Goal: Task Accomplishment & Management: Use online tool/utility

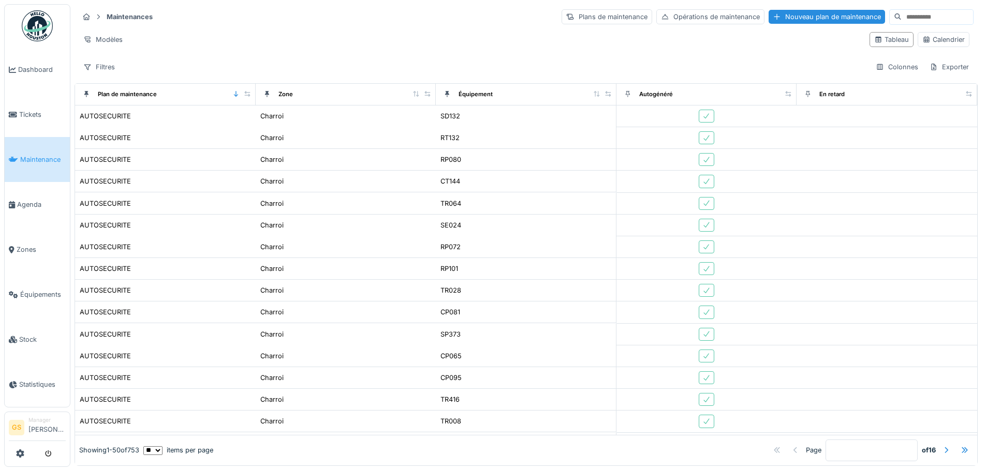
scroll to position [777, 0]
click at [17, 200] on li "Agenda" at bounding box center [37, 205] width 57 height 10
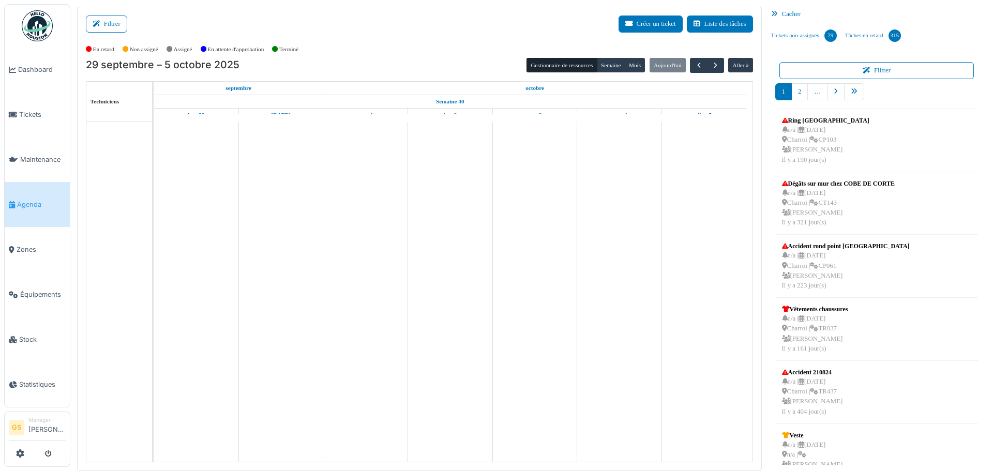
click at [22, 245] on span "Zones" at bounding box center [41, 250] width 49 height 10
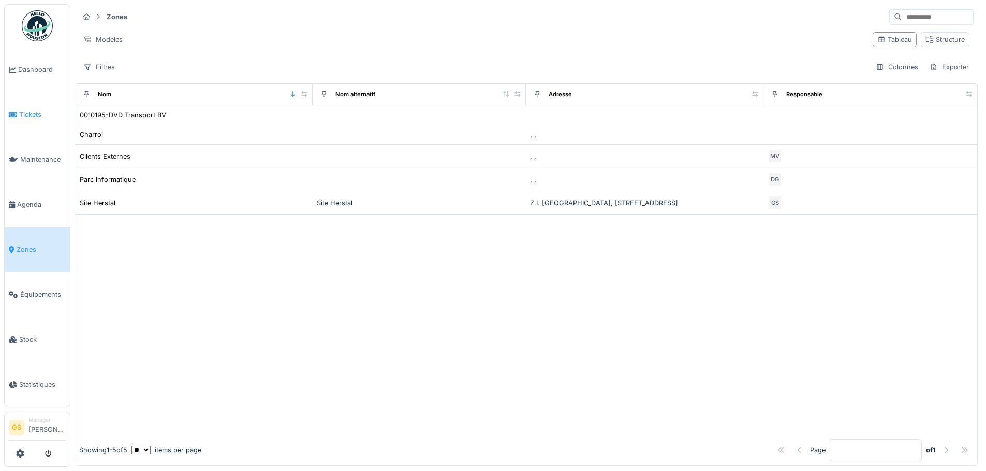
click at [19, 106] on link "Tickets" at bounding box center [37, 114] width 65 height 45
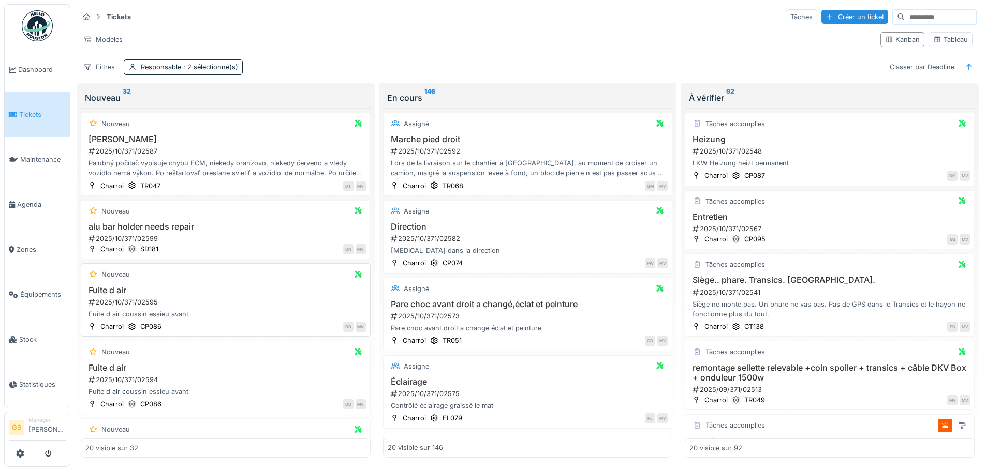
click at [109, 300] on div "2025/10/371/02595" at bounding box center [226, 303] width 278 height 10
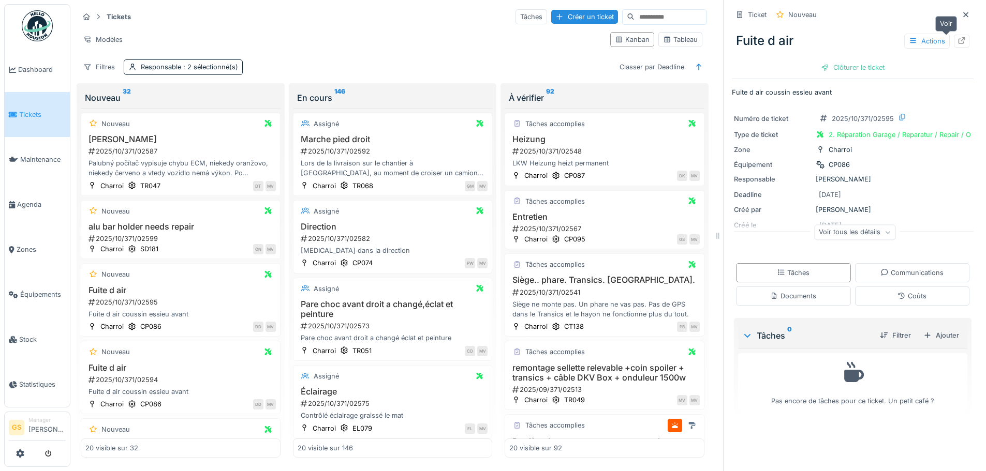
click at [958, 41] on icon at bounding box center [961, 40] width 7 height 7
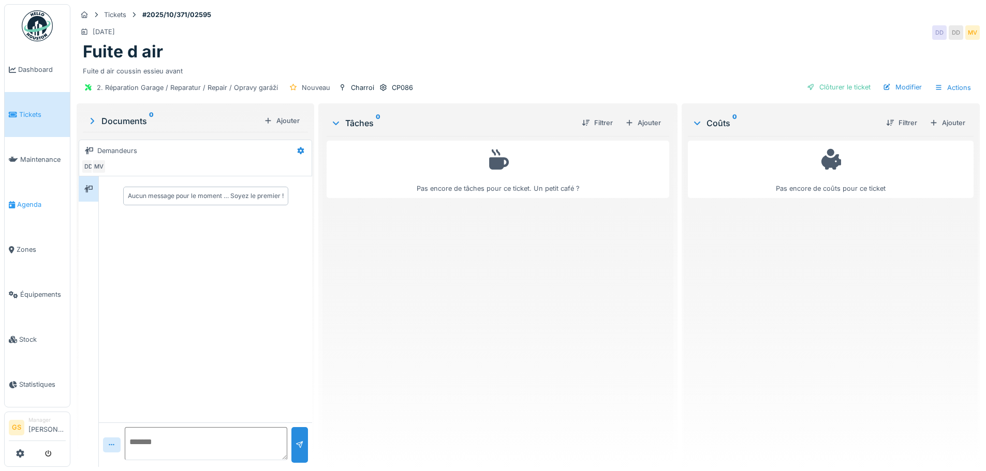
click at [25, 200] on span "Agenda" at bounding box center [41, 205] width 49 height 10
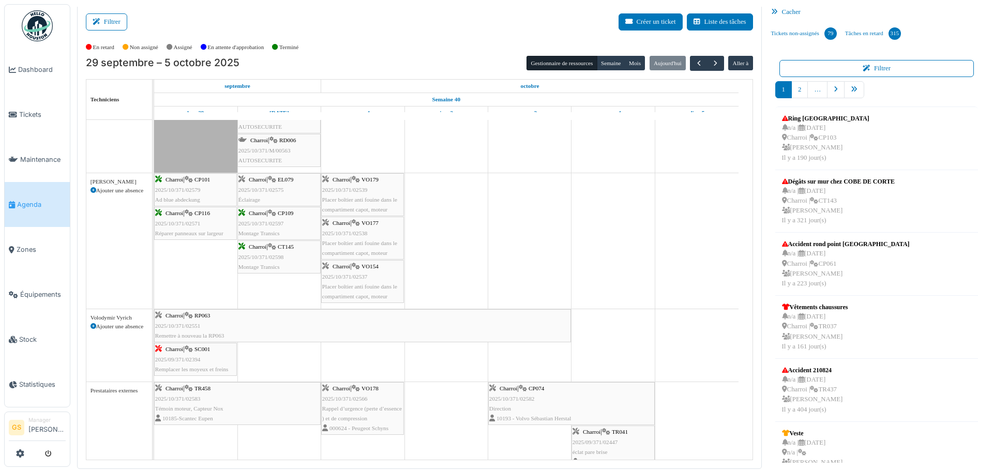
click at [189, 326] on span "2025/10/371/02551" at bounding box center [178, 326] width 46 height 6
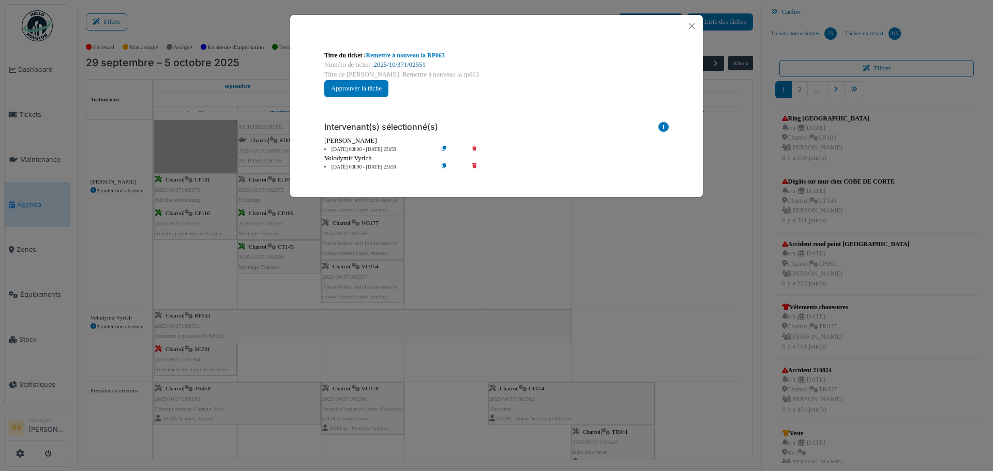
click at [391, 63] on link "2025/10/371/02551" at bounding box center [400, 64] width 52 height 7
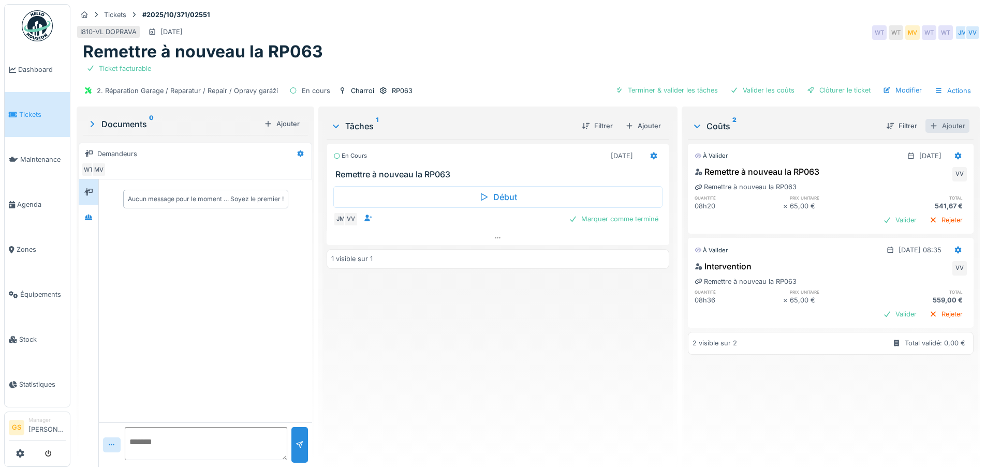
click at [938, 127] on div "Ajouter" at bounding box center [947, 126] width 44 height 14
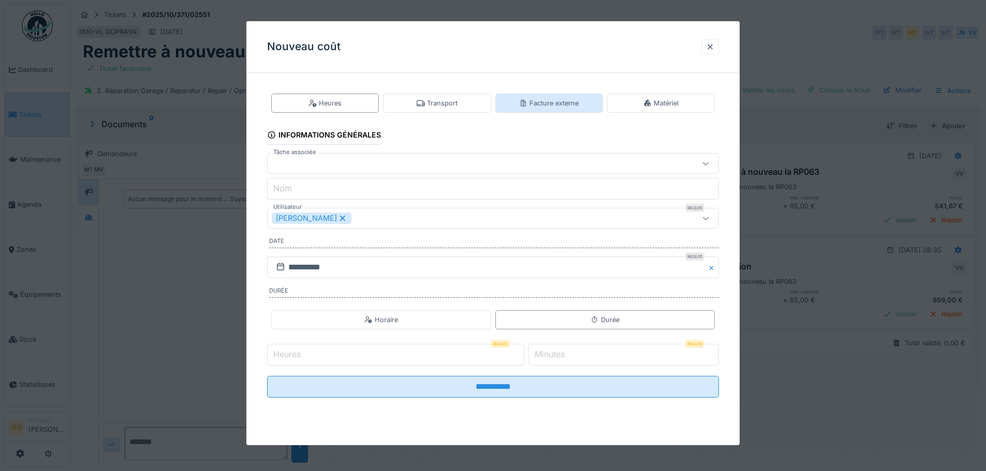
click at [544, 103] on div "Facture externe" at bounding box center [549, 103] width 60 height 10
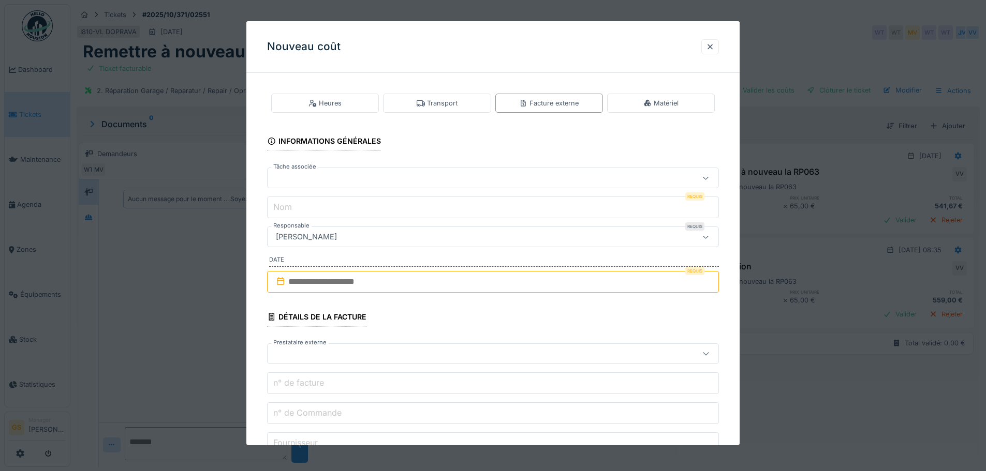
click at [303, 175] on div at bounding box center [467, 177] width 390 height 11
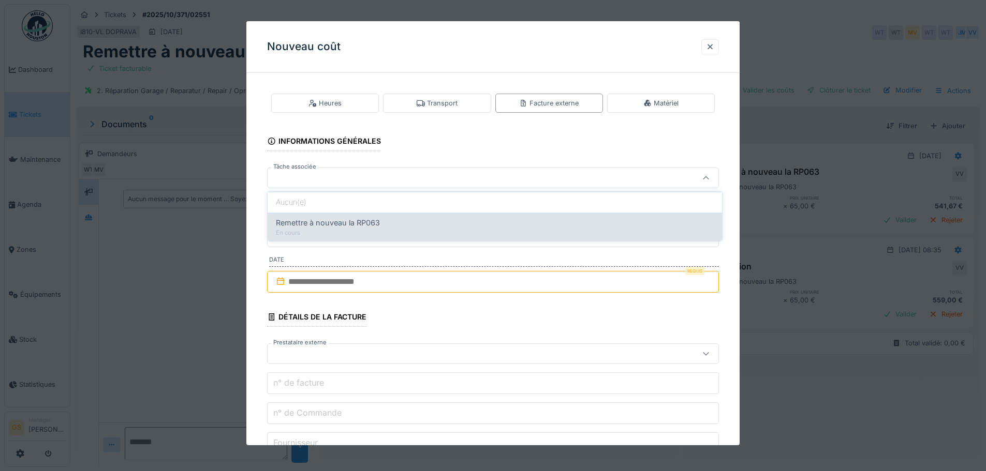
click at [320, 223] on span "Remettre à nouveau la RP063" at bounding box center [328, 222] width 104 height 11
type input "******"
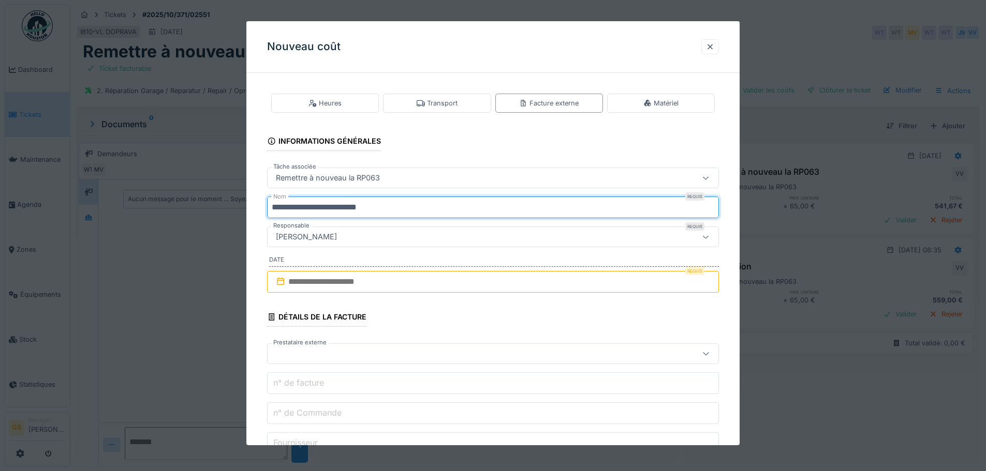
click at [401, 209] on input "**********" at bounding box center [493, 208] width 452 height 22
type input "*"
type input "***"
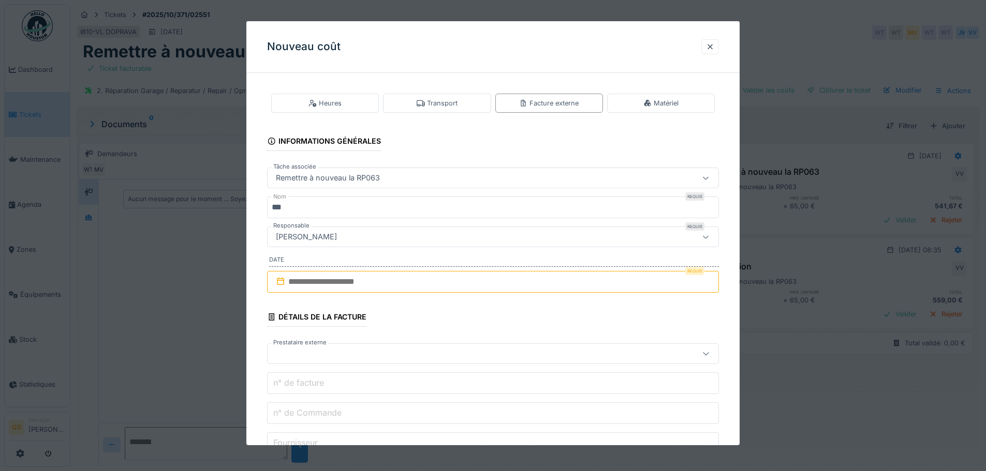
click at [285, 283] on icon at bounding box center [280, 281] width 10 height 8
click at [322, 285] on input "text" at bounding box center [493, 282] width 452 height 22
click at [464, 413] on div "30" at bounding box center [461, 417] width 14 height 15
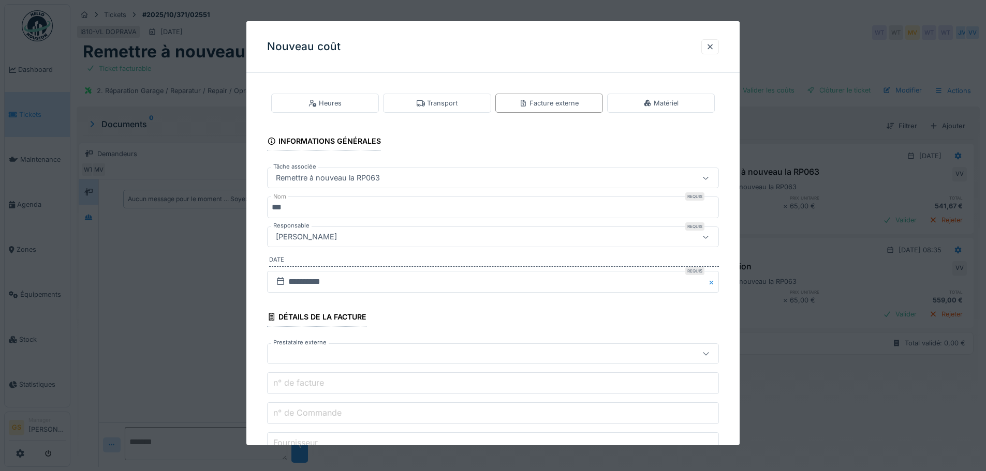
click at [307, 352] on div at bounding box center [467, 353] width 390 height 11
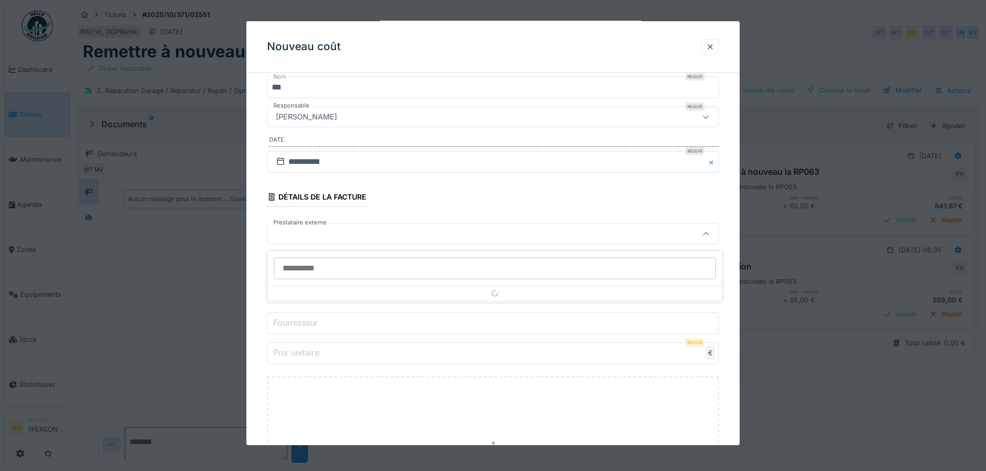
scroll to position [121, 0]
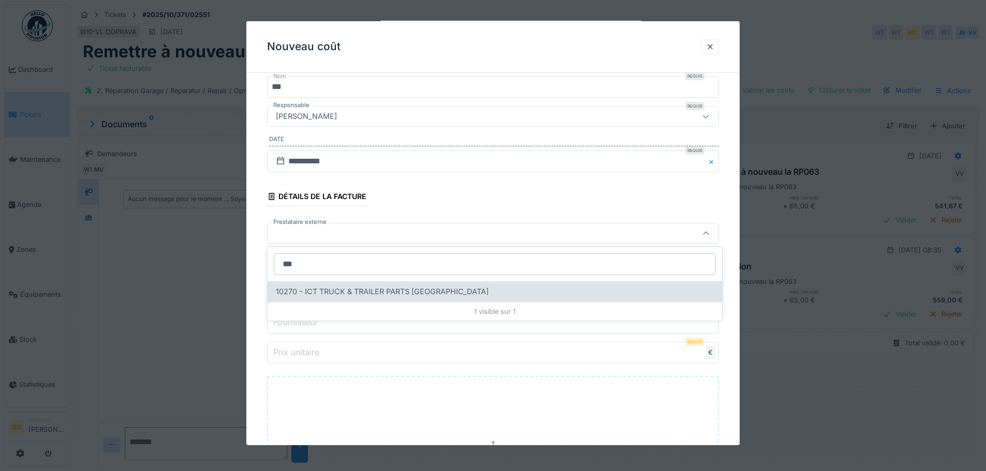
type input "***"
click at [321, 289] on span "10270 - ICT TRUCK & TRAILER PARTS NV" at bounding box center [382, 291] width 213 height 11
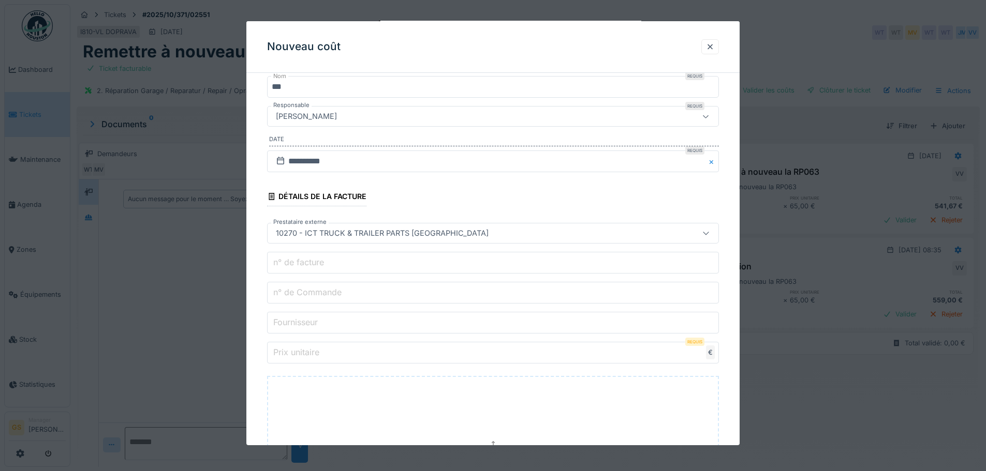
type input "*****"
click at [326, 298] on label "n° de Commande" at bounding box center [307, 292] width 72 height 12
click at [326, 298] on input "n° de Commande" at bounding box center [493, 293] width 452 height 22
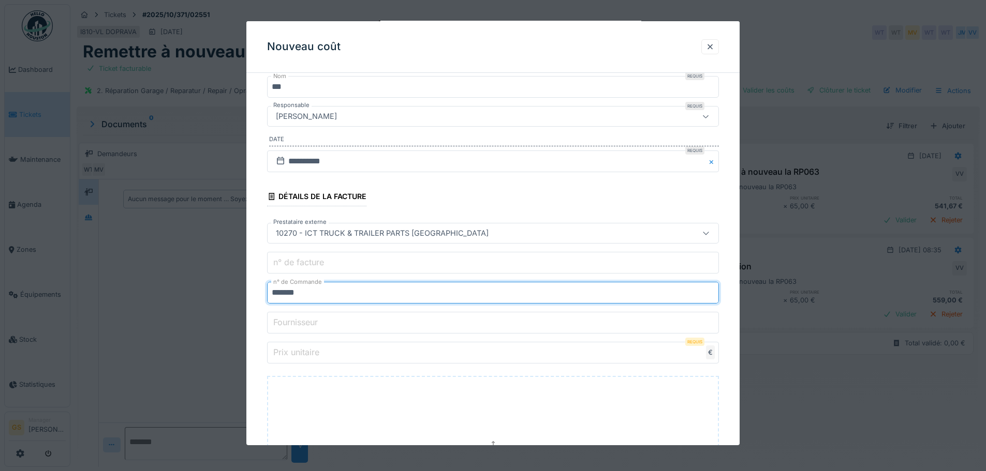
type input "*******"
click at [319, 357] on label "Prix unitaire" at bounding box center [296, 352] width 50 height 12
click at [319, 357] on input "Prix unitaire" at bounding box center [493, 353] width 452 height 22
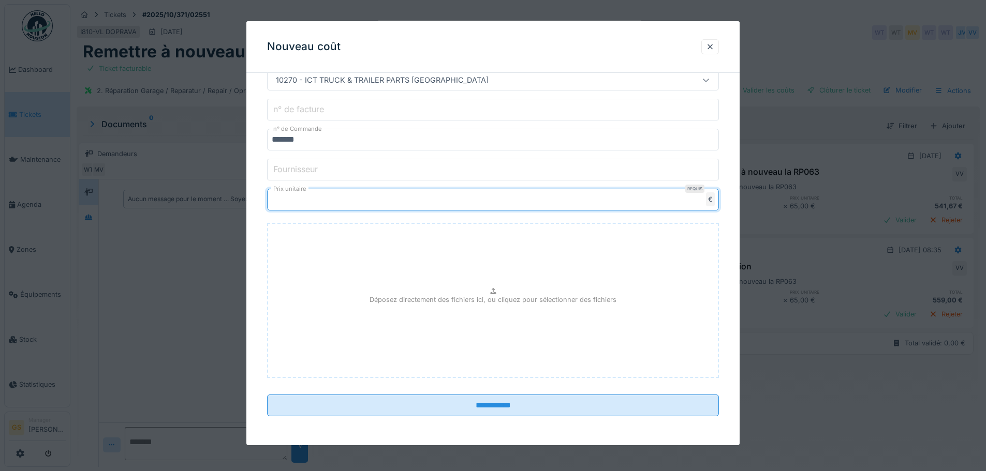
scroll to position [8, 0]
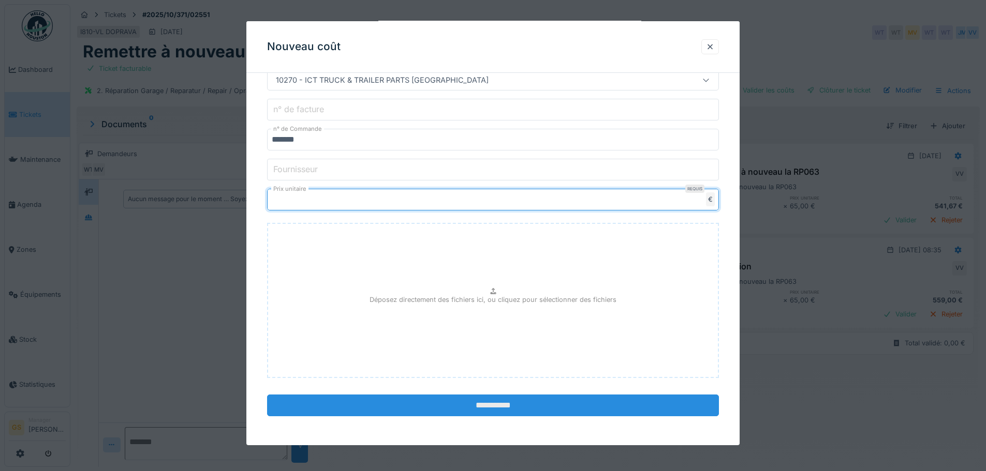
type input "******"
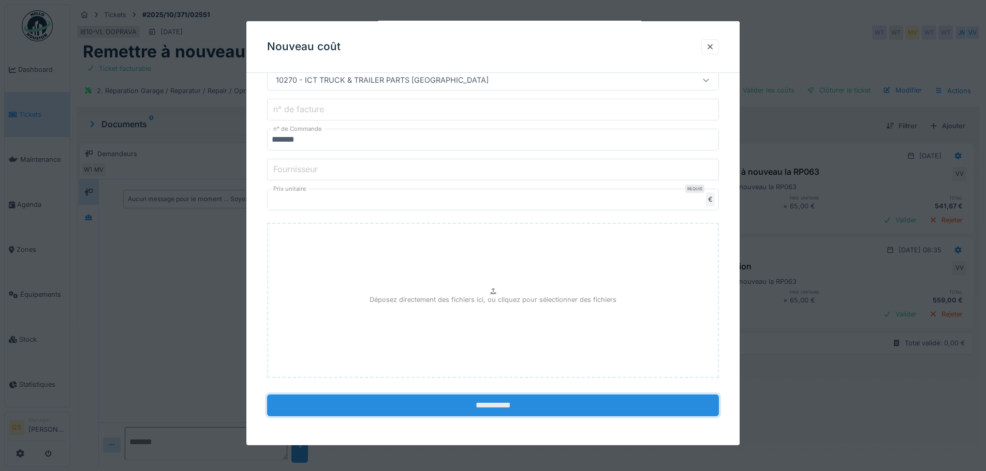
click at [450, 405] on input "**********" at bounding box center [493, 406] width 452 height 22
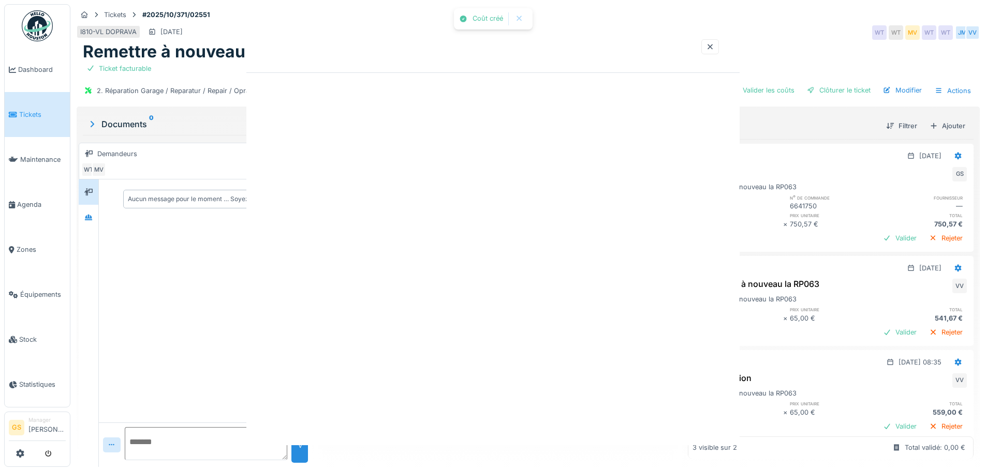
scroll to position [0, 0]
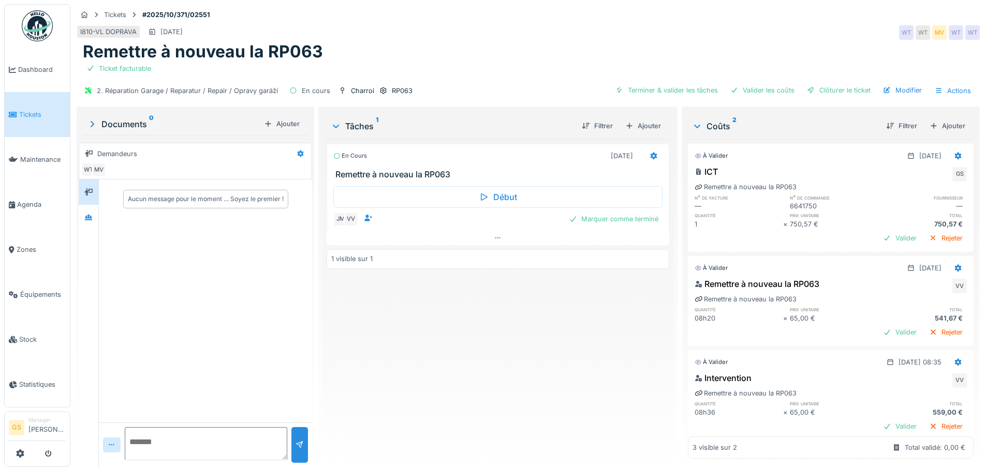
click at [32, 115] on span "Tickets" at bounding box center [42, 115] width 47 height 10
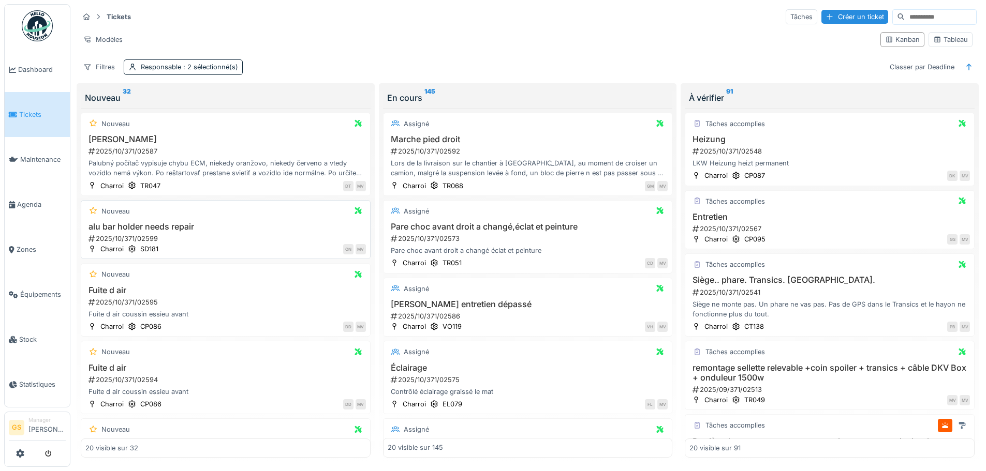
click at [130, 237] on div "2025/10/371/02599" at bounding box center [226, 239] width 278 height 10
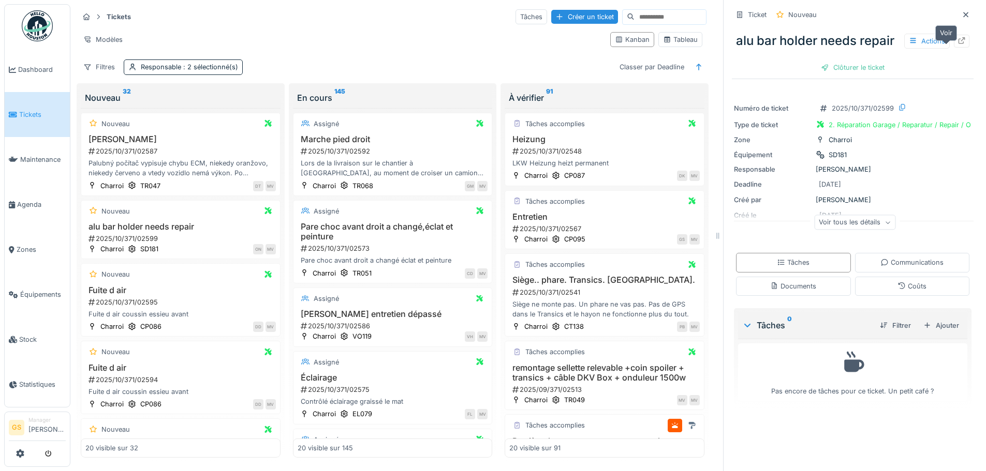
click at [957, 44] on icon at bounding box center [961, 40] width 8 height 7
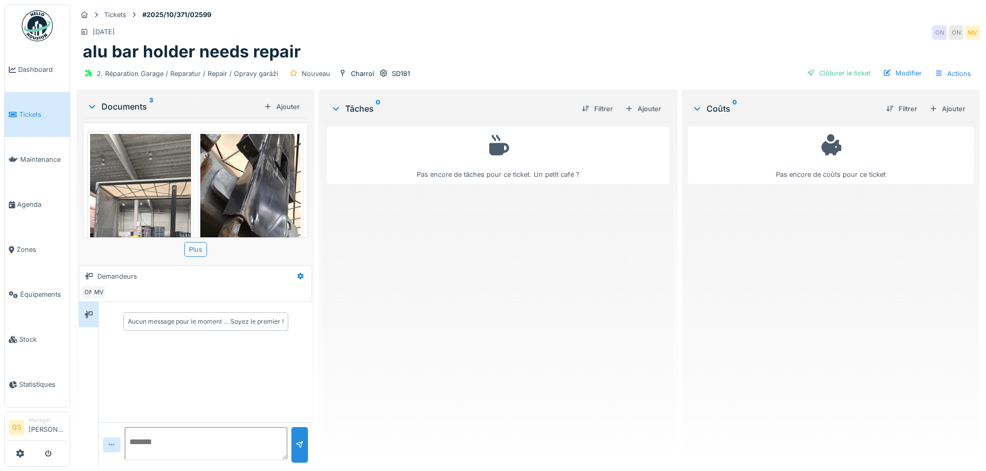
click at [146, 216] on img at bounding box center [140, 223] width 101 height 179
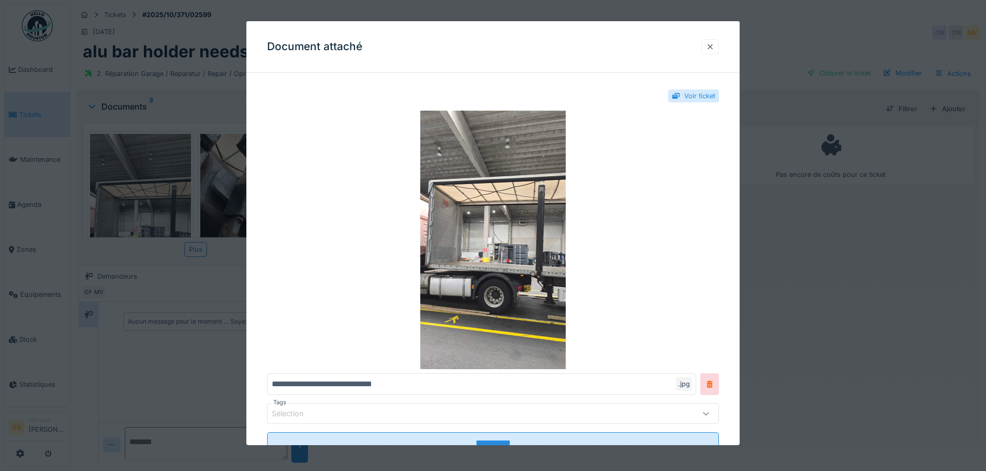
click at [711, 44] on div at bounding box center [710, 47] width 8 height 10
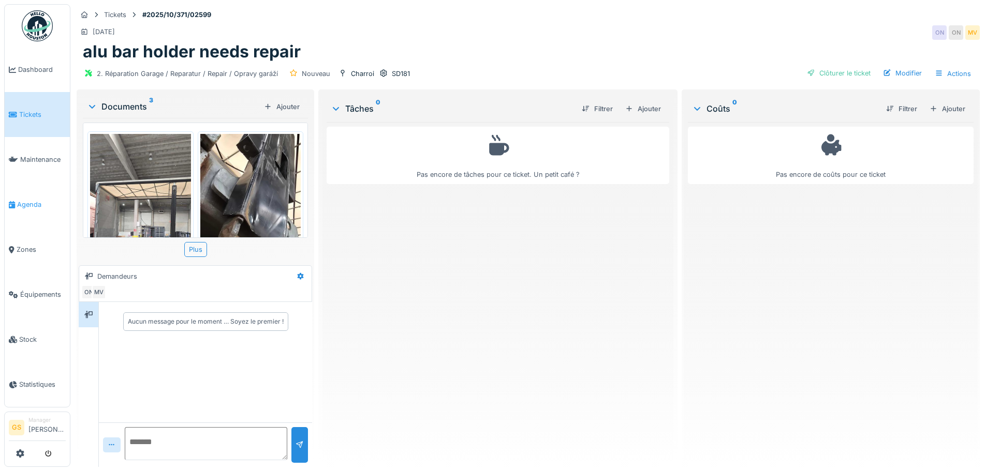
click at [26, 200] on span "Agenda" at bounding box center [41, 205] width 49 height 10
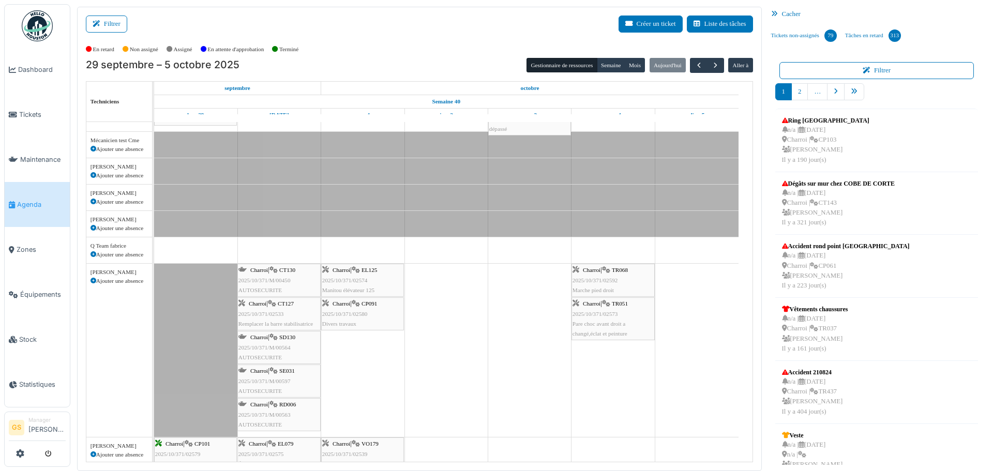
scroll to position [155, 0]
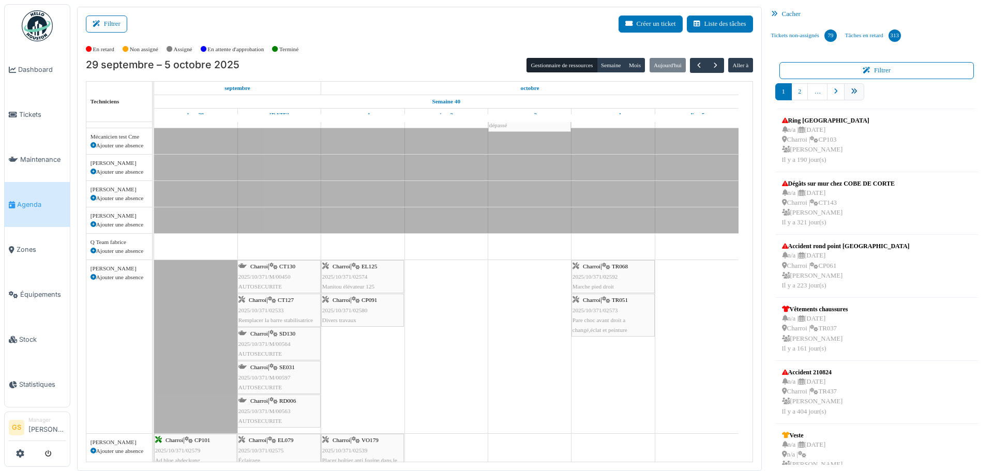
click at [852, 90] on icon "pager" at bounding box center [854, 91] width 7 height 7
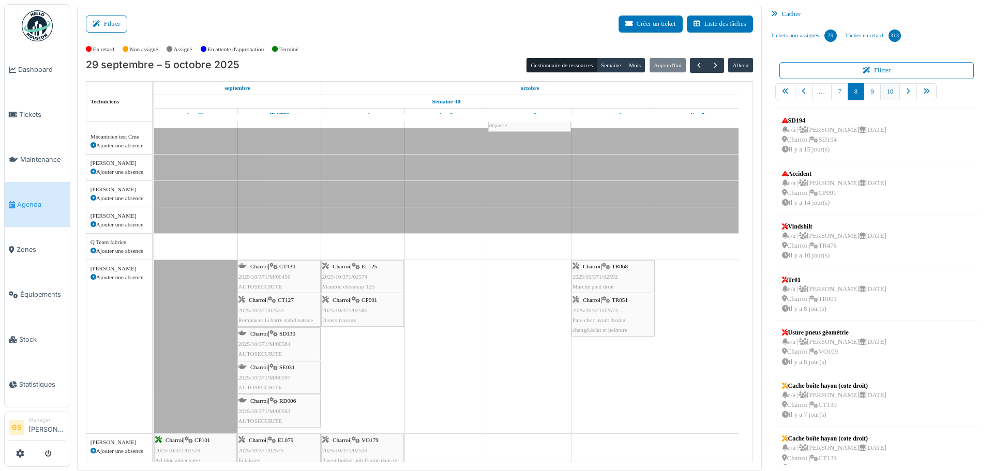
click at [888, 90] on link "10" at bounding box center [891, 91] width 20 height 17
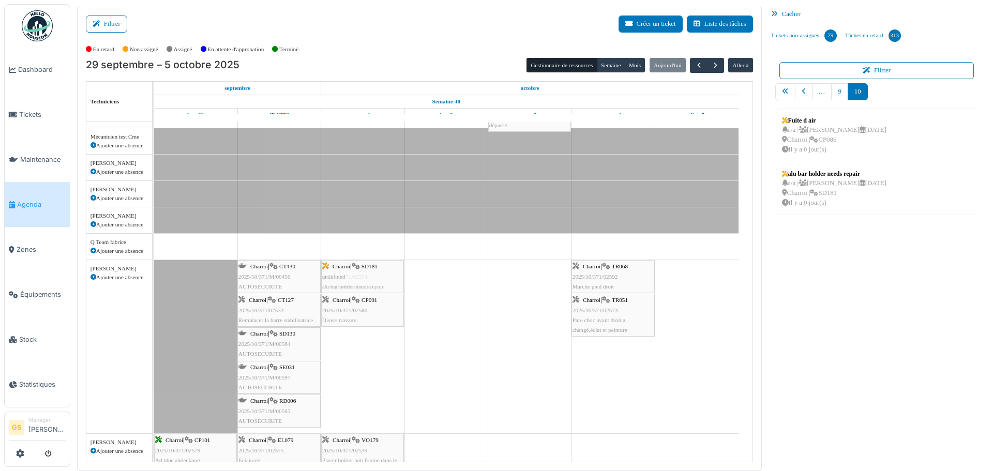
drag, startPoint x: 825, startPoint y: 174, endPoint x: 370, endPoint y: 348, distance: 486.6
click at [370, 348] on div "Filtrer Créer un ticket Liste des tâches Afficher les tâches non assignées *** …" at bounding box center [532, 239] width 920 height 465
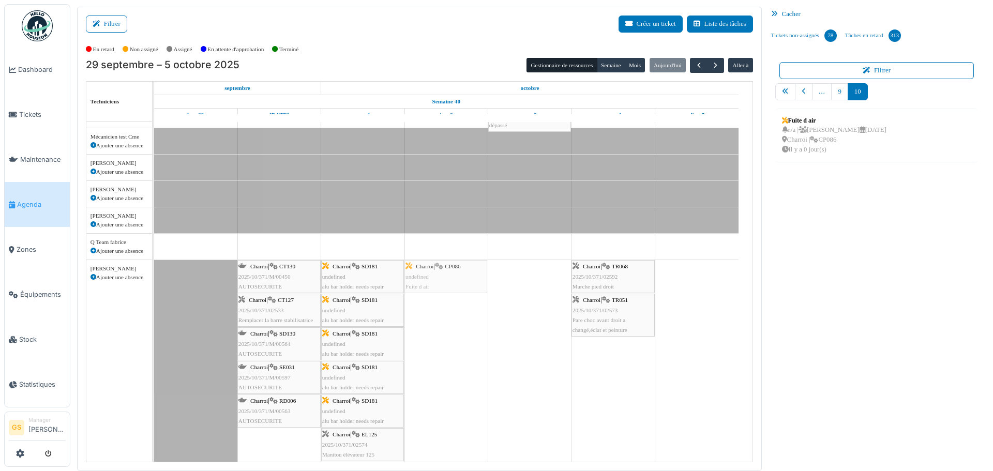
drag, startPoint x: 821, startPoint y: 122, endPoint x: 462, endPoint y: 281, distance: 393.1
click at [462, 281] on div "Filtrer Créer un ticket Liste des tâches Afficher les tâches non assignées *** …" at bounding box center [532, 239] width 920 height 465
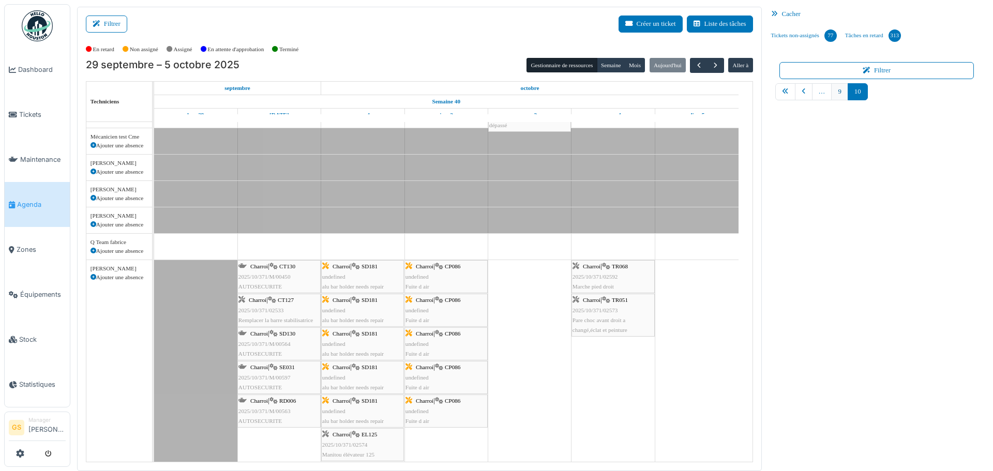
click at [835, 94] on link "9" at bounding box center [839, 91] width 17 height 17
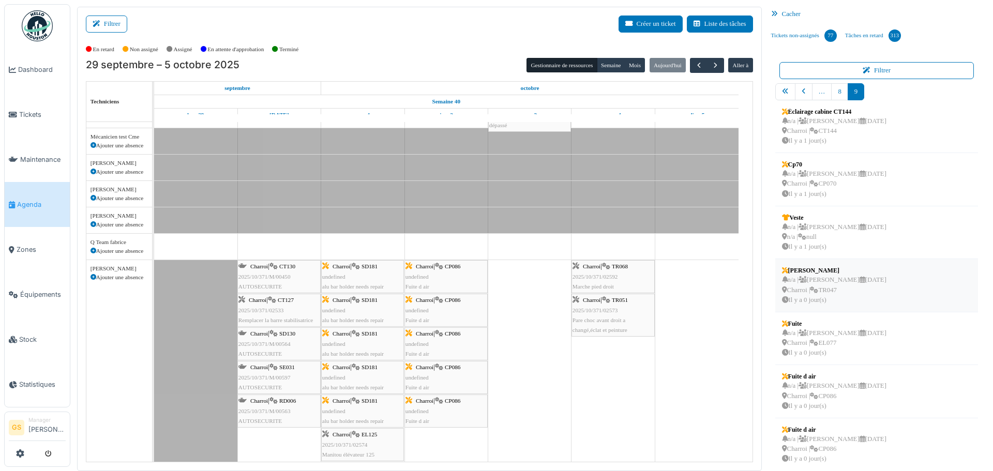
scroll to position [174, 0]
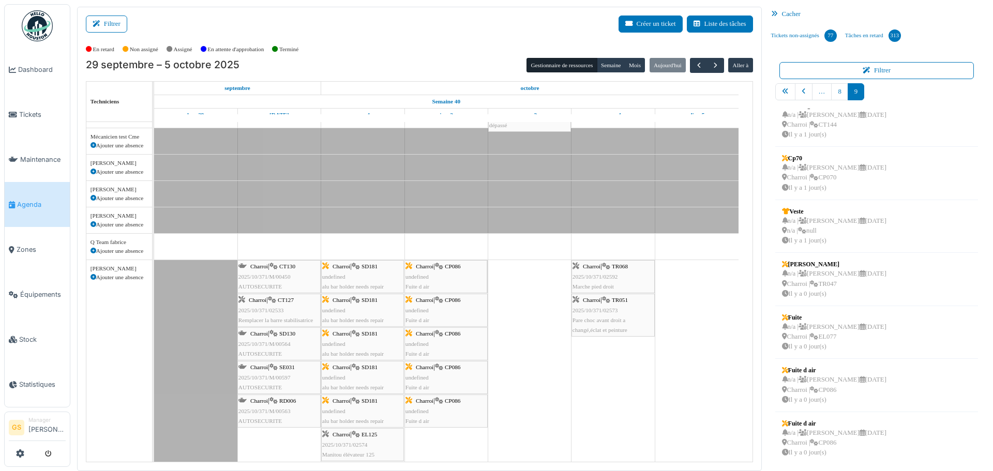
drag, startPoint x: 822, startPoint y: 432, endPoint x: 450, endPoint y: 362, distance: 378.5
click at [450, 362] on div "Filtrer Créer un ticket Liste des tâches Afficher les tâches non assignées *** …" at bounding box center [532, 239] width 920 height 465
drag, startPoint x: 830, startPoint y: 436, endPoint x: 450, endPoint y: 335, distance: 393.5
click at [450, 335] on div "Filtrer Créer un ticket Liste des tâches Afficher les tâches non assignées *** …" at bounding box center [532, 239] width 920 height 465
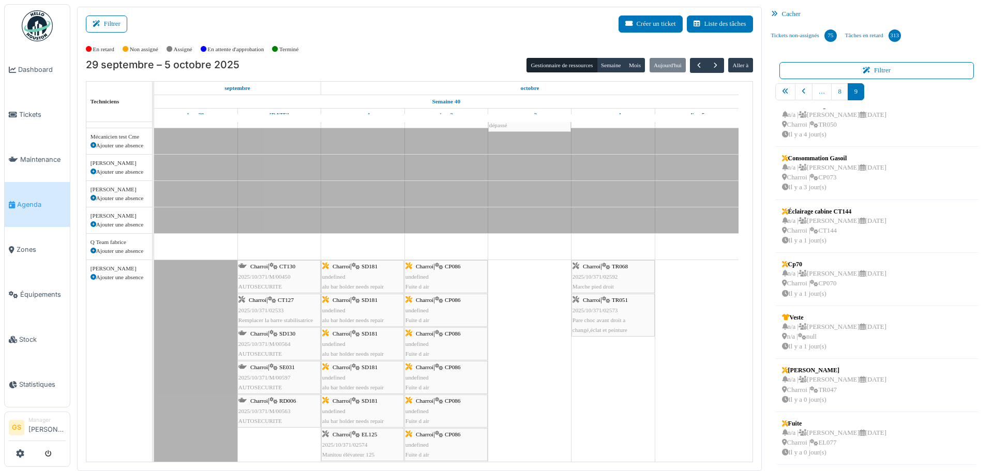
scroll to position [68, 0]
click at [22, 112] on span "Tickets" at bounding box center [42, 115] width 47 height 10
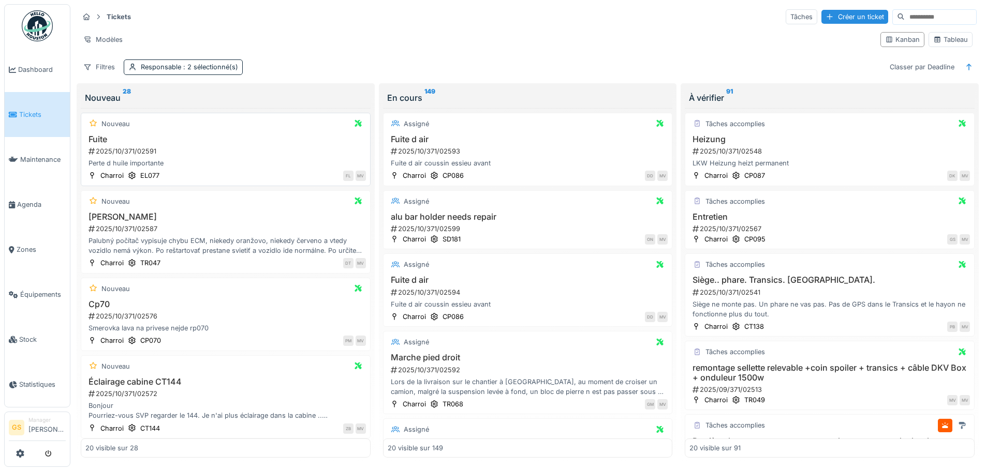
click at [130, 152] on div "2025/10/371/02591" at bounding box center [226, 151] width 278 height 10
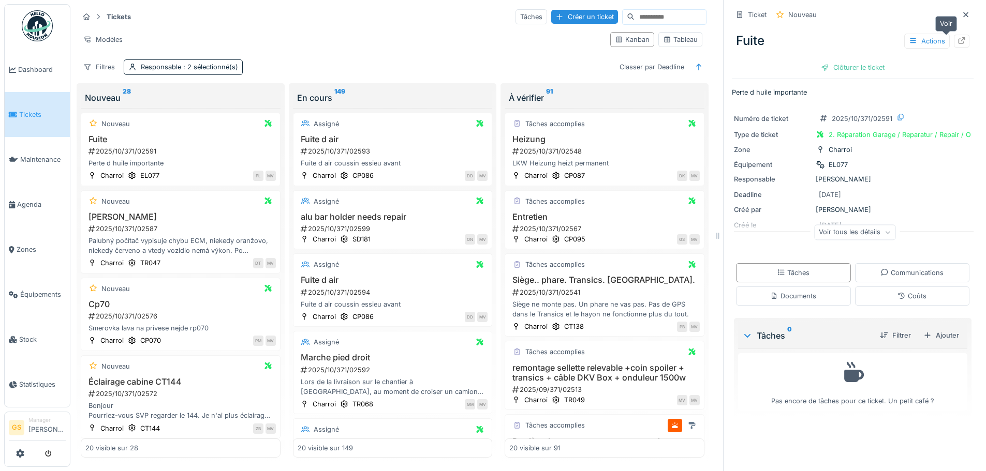
click at [957, 38] on icon at bounding box center [961, 40] width 8 height 7
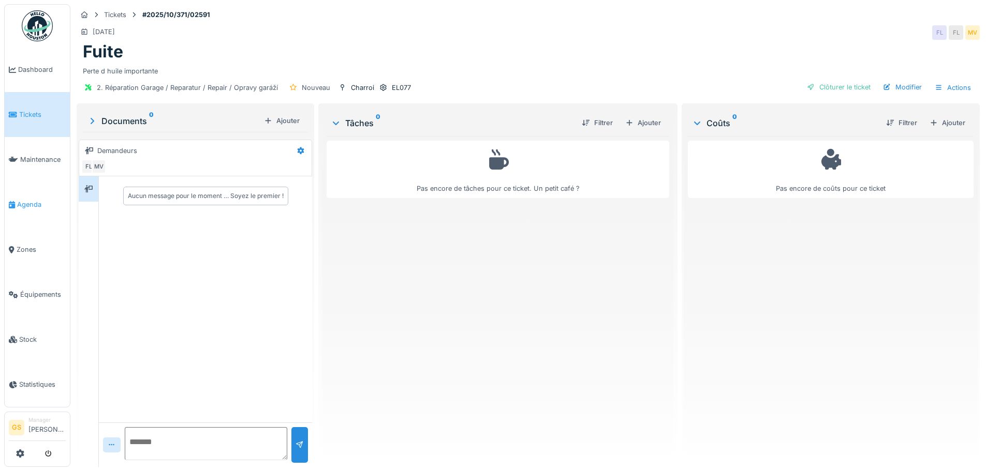
click at [21, 200] on span "Agenda" at bounding box center [41, 205] width 49 height 10
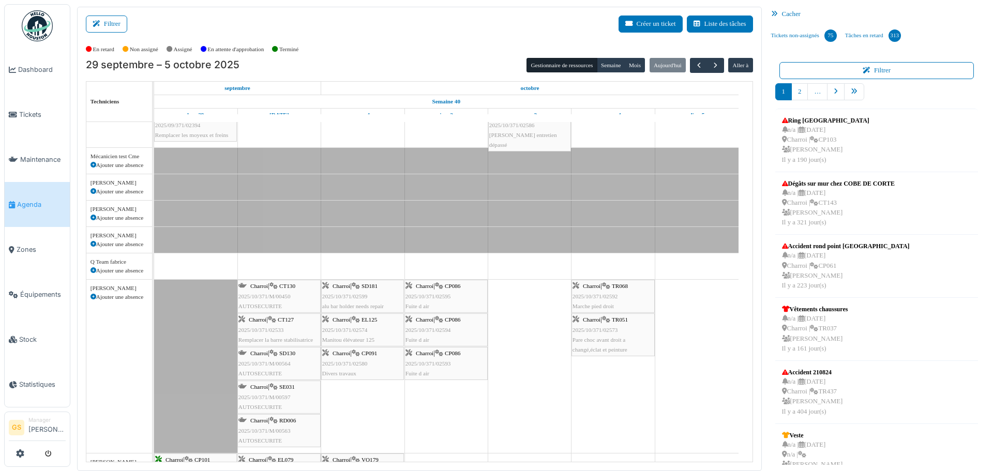
scroll to position [155, 0]
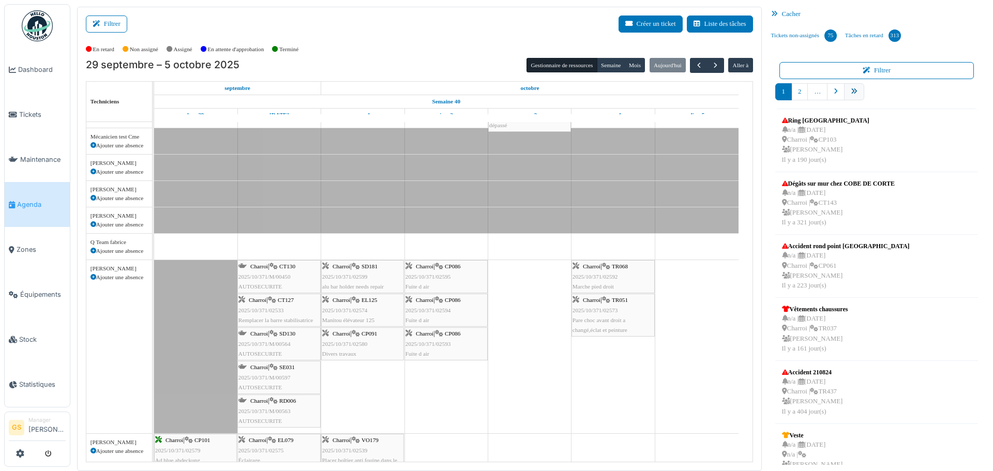
click at [851, 94] on icon "pager" at bounding box center [854, 91] width 7 height 7
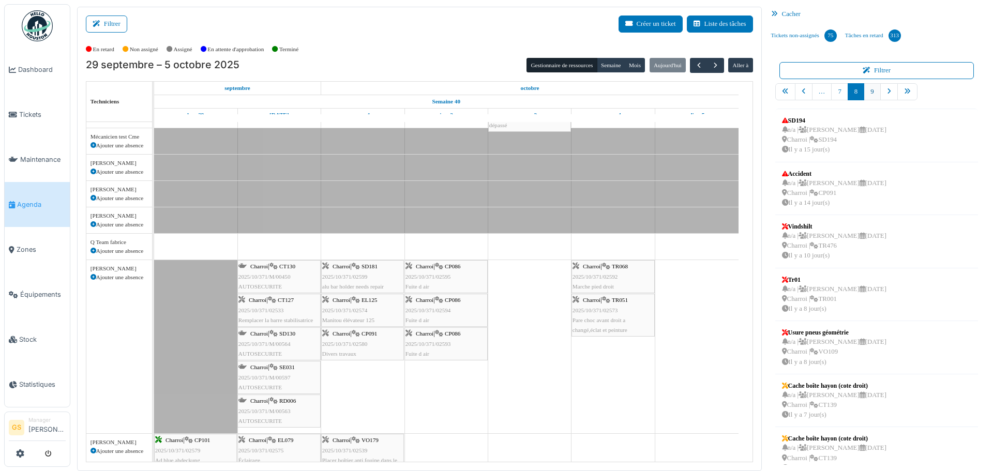
click at [865, 94] on link "9" at bounding box center [872, 91] width 17 height 17
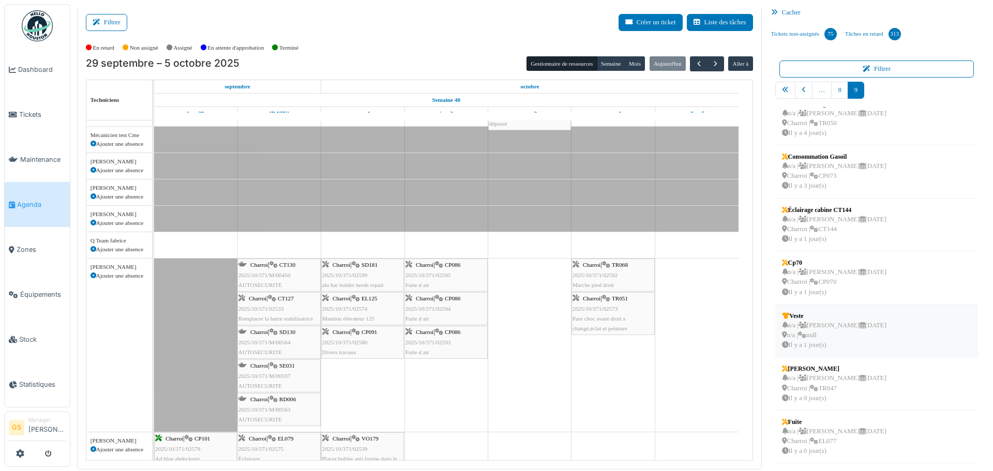
scroll to position [2, 0]
drag, startPoint x: 821, startPoint y: 271, endPoint x: 387, endPoint y: 296, distance: 434.3
click at [387, 296] on div "Filtrer Créer un ticket Liste des tâches Afficher les tâches non assignées *** …" at bounding box center [532, 237] width 920 height 465
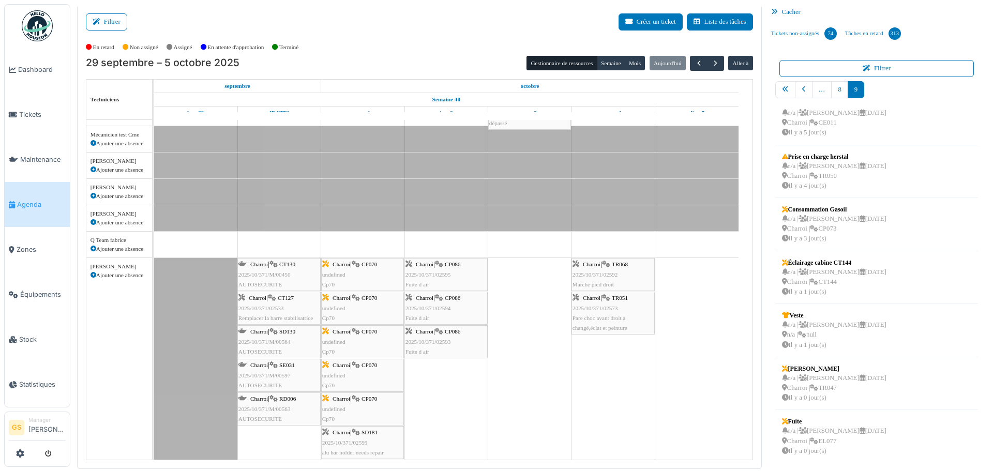
scroll to position [15, 0]
click at [17, 111] on li "Tickets" at bounding box center [37, 115] width 57 height 10
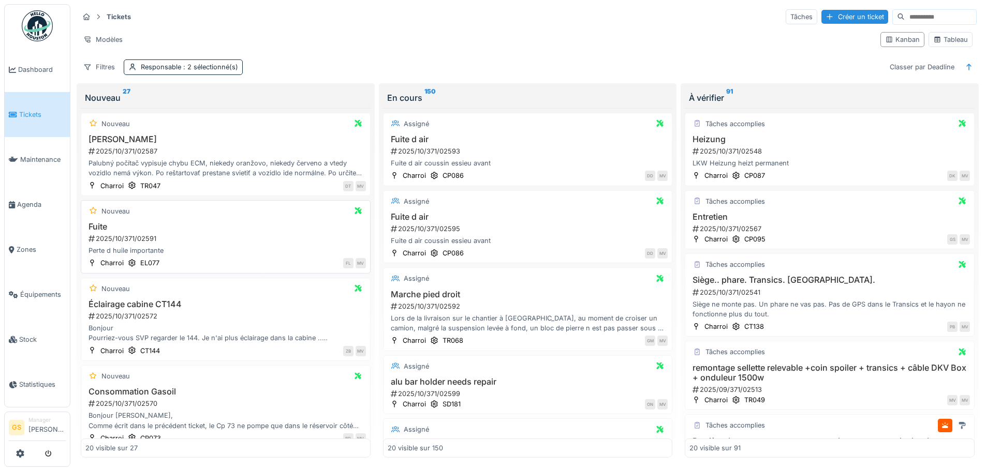
click at [134, 237] on div "2025/10/371/02591" at bounding box center [226, 239] width 278 height 10
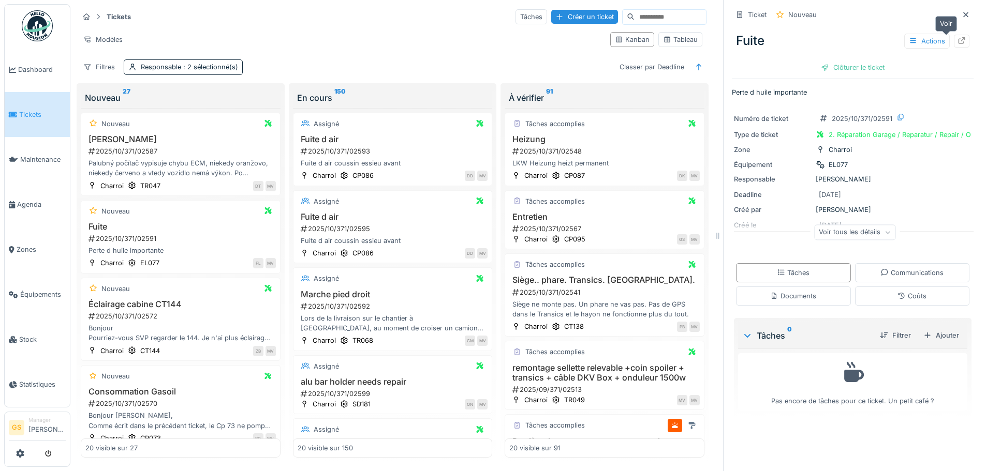
click at [954, 39] on div at bounding box center [962, 41] width 16 height 13
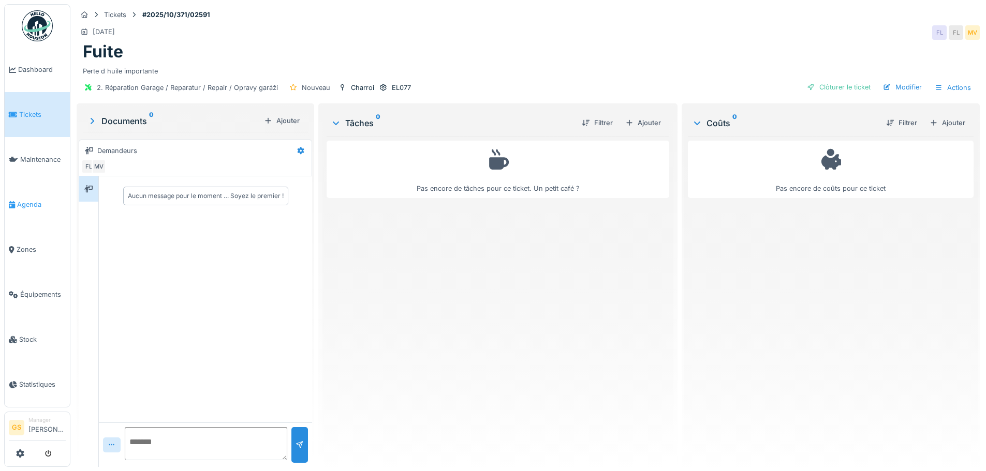
click at [24, 202] on span "Agenda" at bounding box center [41, 205] width 49 height 10
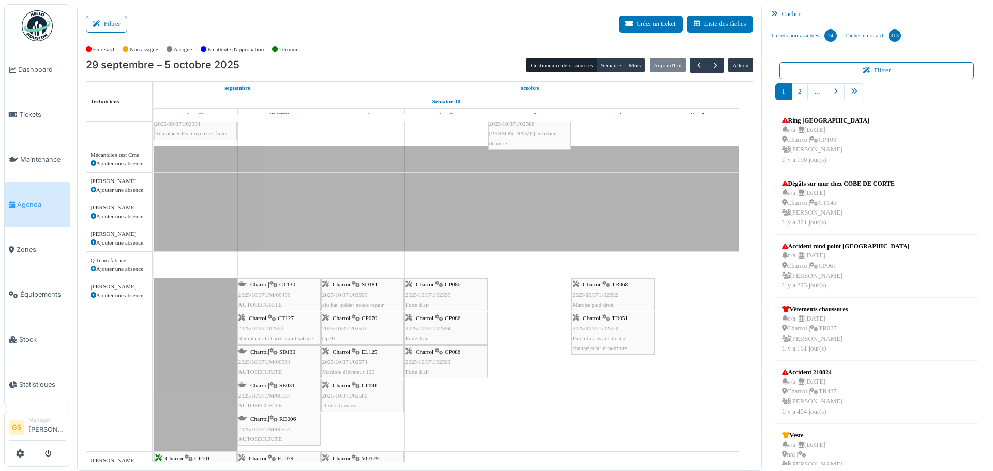
scroll to position [155, 0]
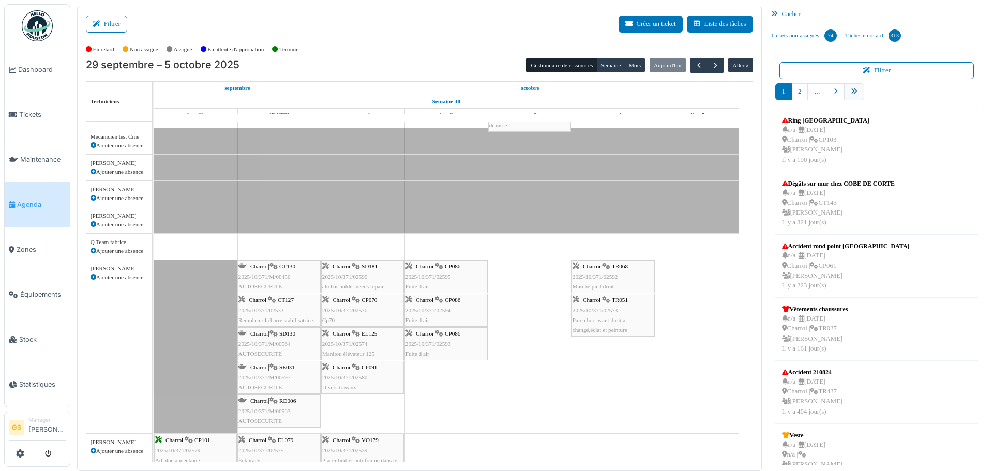
click at [852, 90] on icon "pager" at bounding box center [854, 91] width 7 height 7
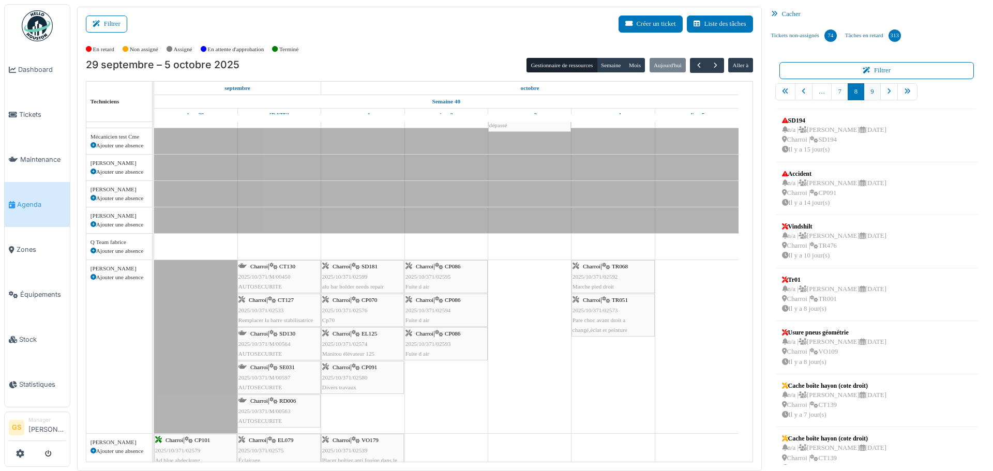
click at [865, 92] on link "9" at bounding box center [872, 91] width 17 height 17
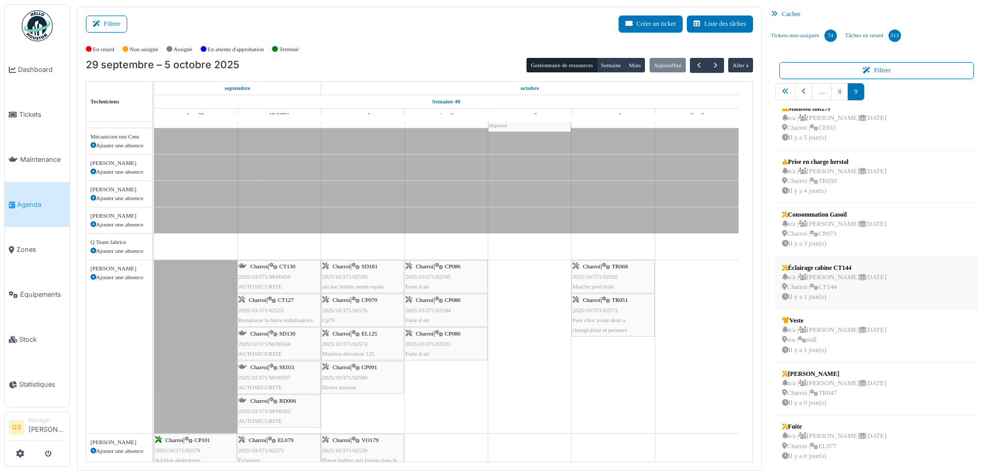
scroll to position [15, 0]
drag, startPoint x: 811, startPoint y: 436, endPoint x: 459, endPoint y: 333, distance: 366.6
click at [459, 333] on div "Filtrer Créer un ticket Liste des tâches Afficher les tâches non assignées *** …" at bounding box center [532, 239] width 920 height 465
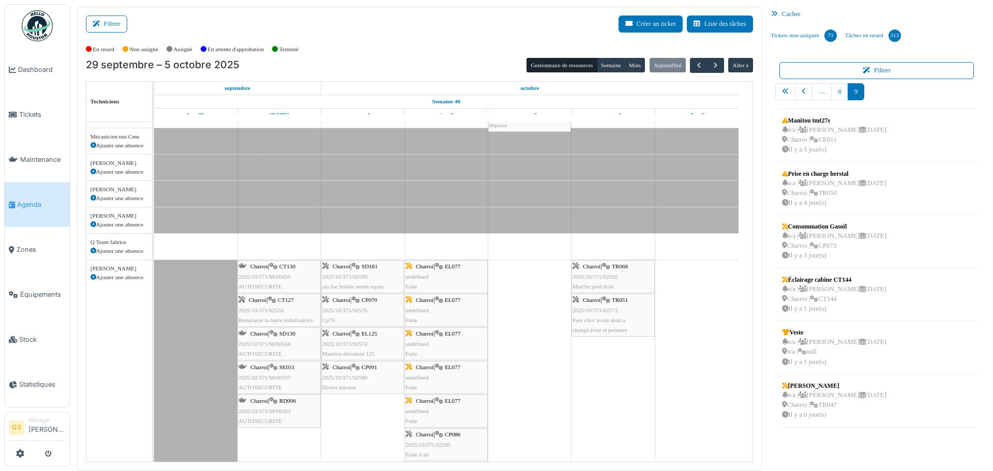
scroll to position [0, 0]
click at [29, 115] on span "Tickets" at bounding box center [42, 115] width 47 height 10
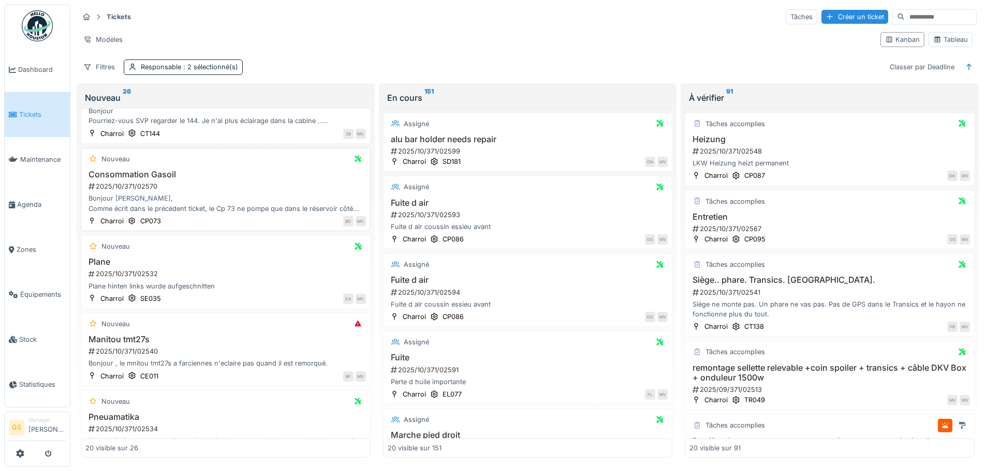
scroll to position [155, 0]
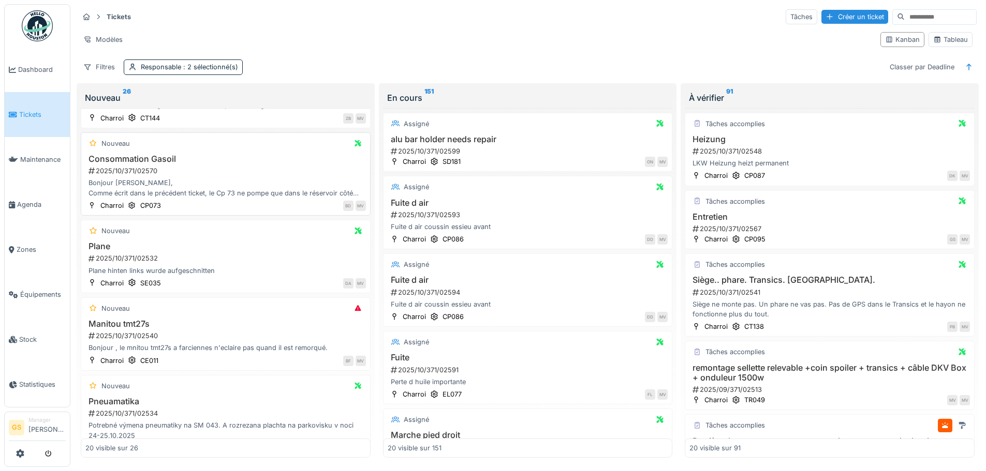
click at [136, 167] on div "2025/10/371/02570" at bounding box center [226, 171] width 278 height 10
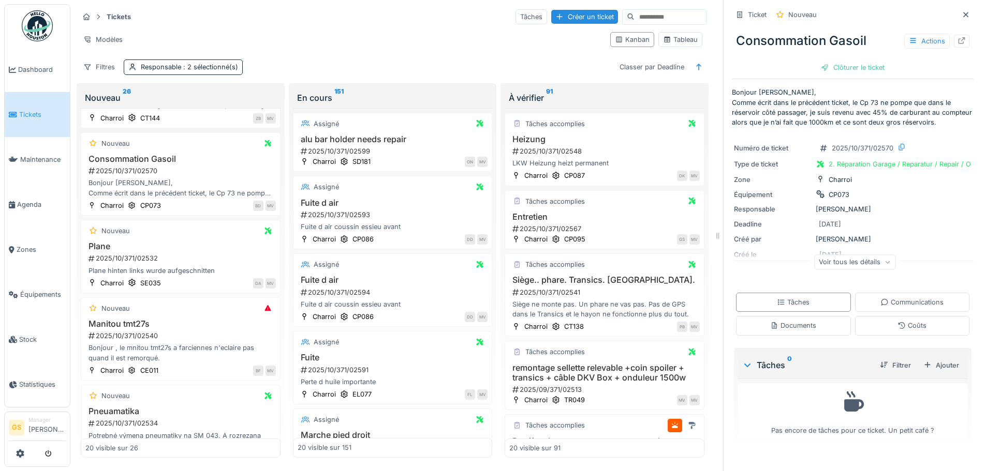
click at [37, 115] on span "Tickets" at bounding box center [42, 115] width 47 height 10
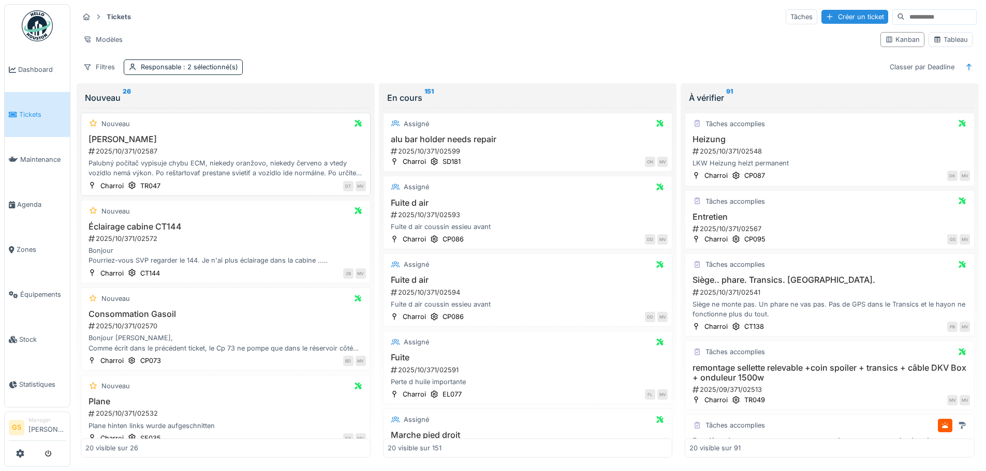
scroll to position [52, 0]
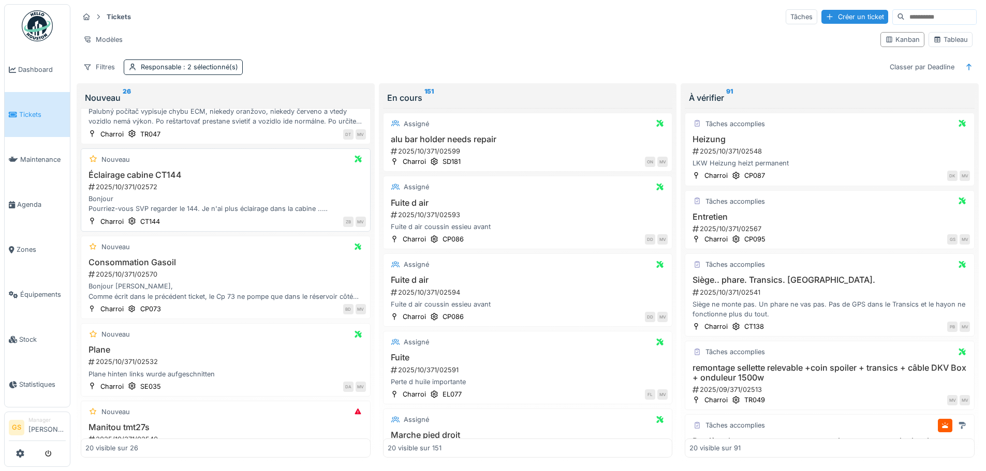
click at [129, 181] on div "Éclairage cabine CT144 2025/10/371/02572 Bonjour Pourriez-vous SVP regarder le …" at bounding box center [225, 192] width 280 height 44
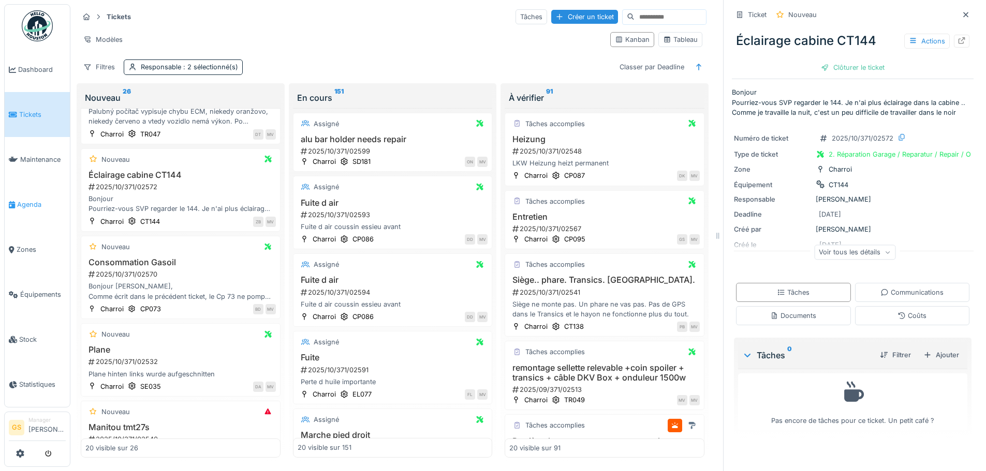
click at [26, 201] on span "Agenda" at bounding box center [41, 205] width 49 height 10
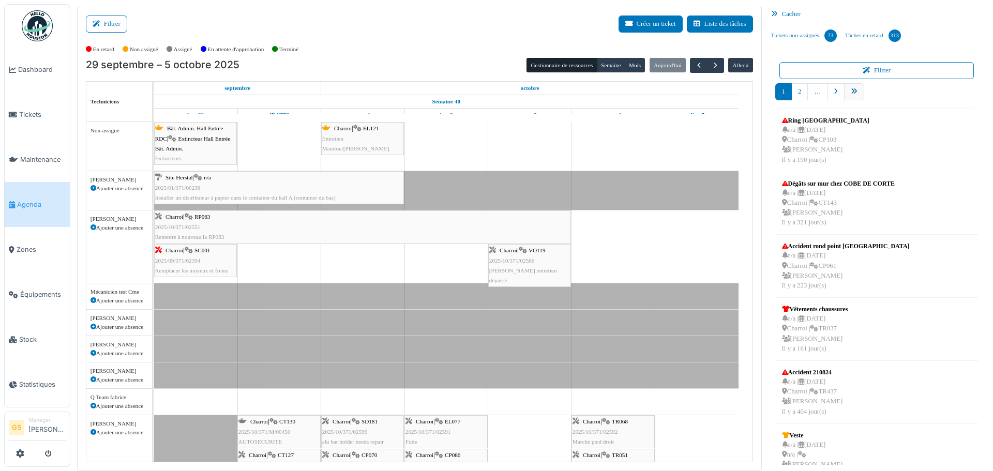
click at [851, 92] on icon "pager" at bounding box center [854, 91] width 7 height 7
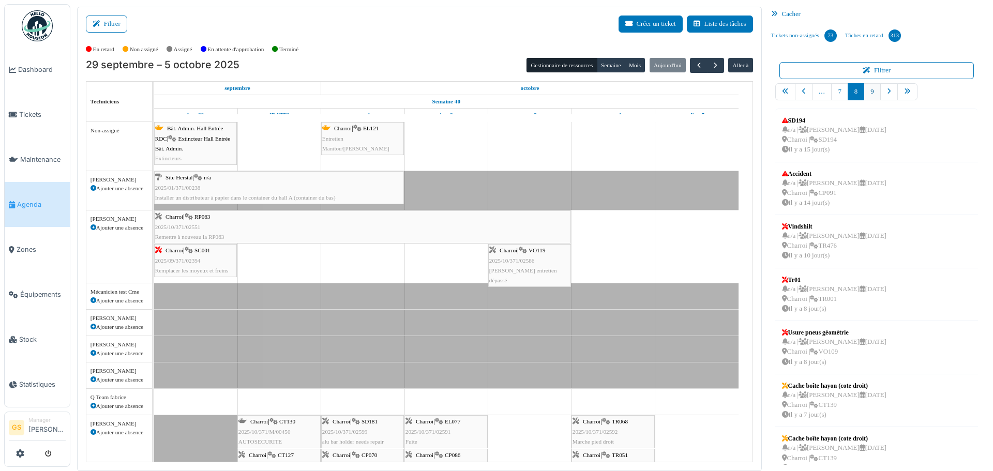
click at [867, 94] on link "9" at bounding box center [872, 91] width 17 height 17
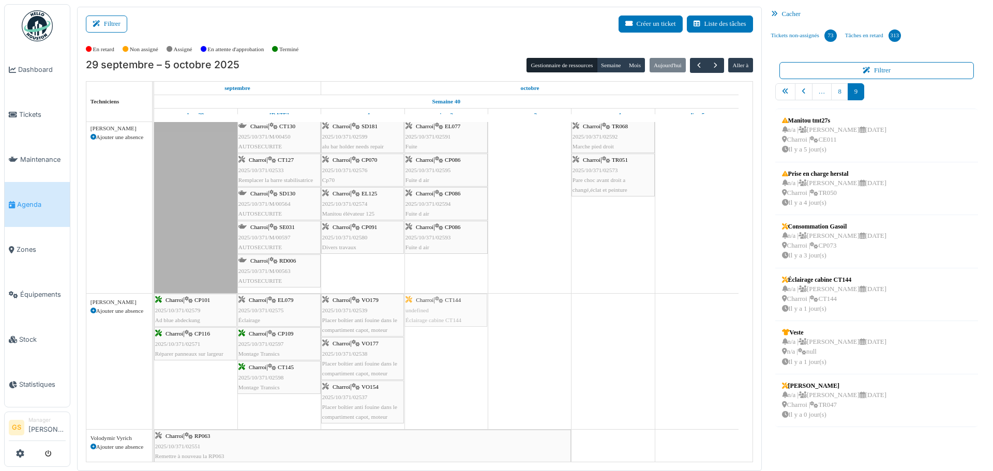
scroll to position [310, 0]
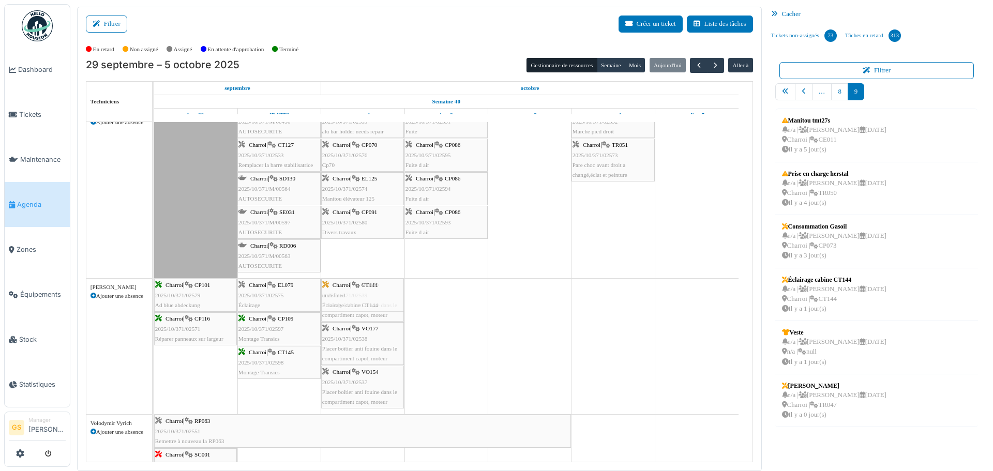
drag, startPoint x: 818, startPoint y: 284, endPoint x: 374, endPoint y: 374, distance: 453.0
click at [374, 374] on div "Filtrer Créer un ticket Liste des tâches Afficher les tâches non assignées *** …" at bounding box center [532, 239] width 920 height 465
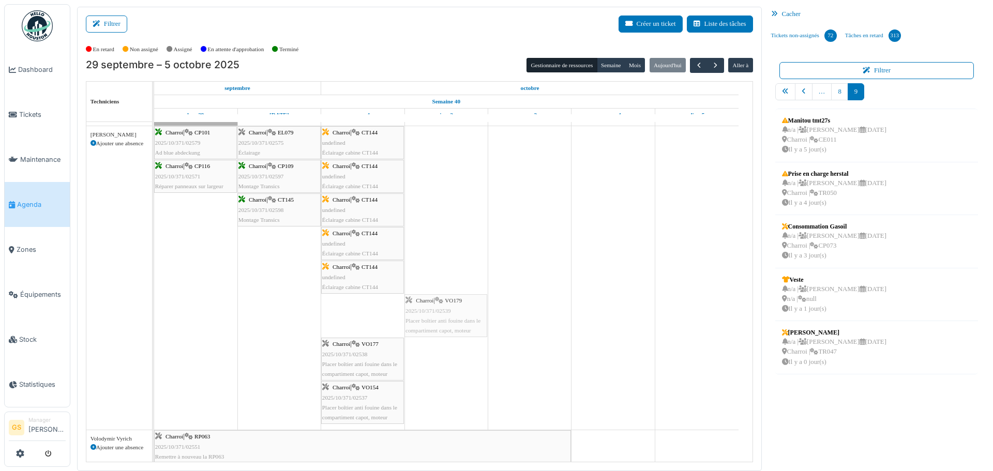
scroll to position [461, 0]
drag, startPoint x: 347, startPoint y: 308, endPoint x: 454, endPoint y: 142, distance: 197.9
click at [454, 142] on div "Bât. Admin. Hall Entrée RDC | Extincteur Hall Entrée Bât. Admin. Extincteurs Ch…" at bounding box center [453, 139] width 599 height 954
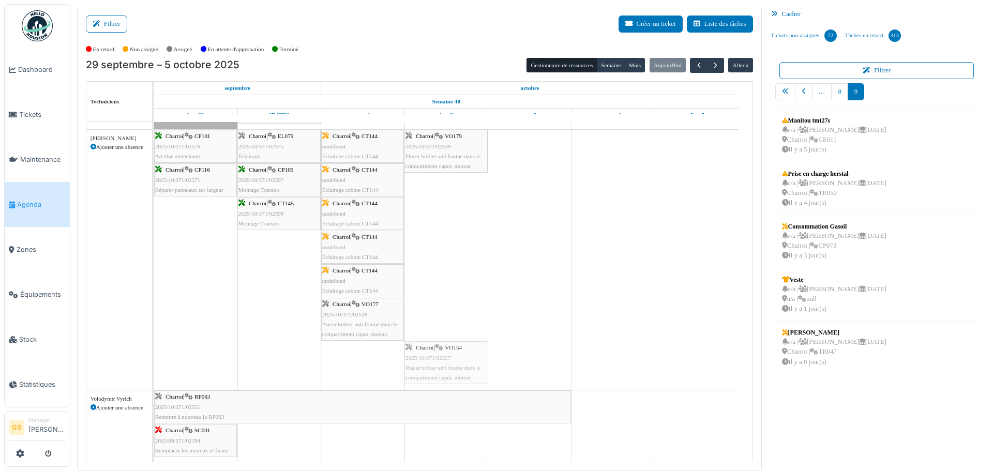
drag, startPoint x: 345, startPoint y: 362, endPoint x: 446, endPoint y: 206, distance: 185.9
click at [446, 206] on div "Bât. Admin. Hall Entrée RDC | Extincteur Hall Entrée Bât. Admin. Extincteurs Ch…" at bounding box center [453, 118] width 599 height 911
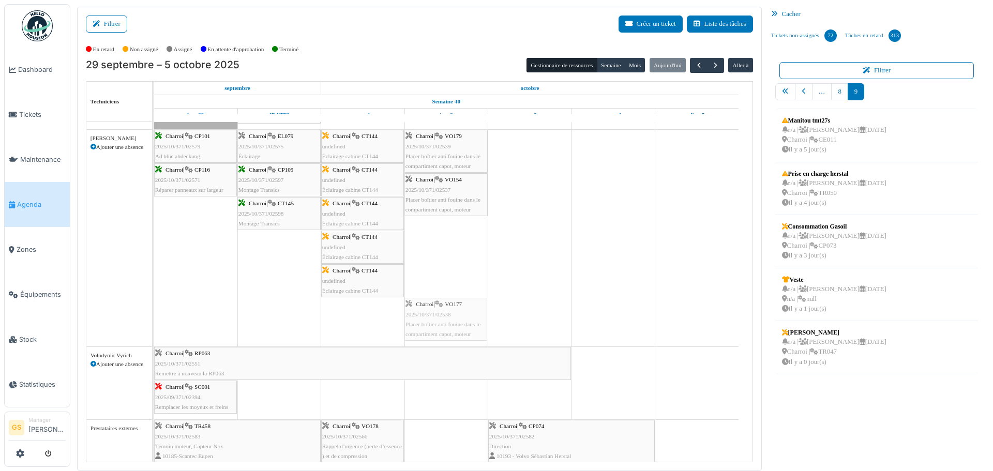
drag, startPoint x: 346, startPoint y: 319, endPoint x: 445, endPoint y: 243, distance: 125.0
click at [445, 243] on div "Bât. Admin. Hall Entrée RDC | Extincteur Hall Entrée Bât. Admin. Extincteurs Ch…" at bounding box center [453, 96] width 599 height 867
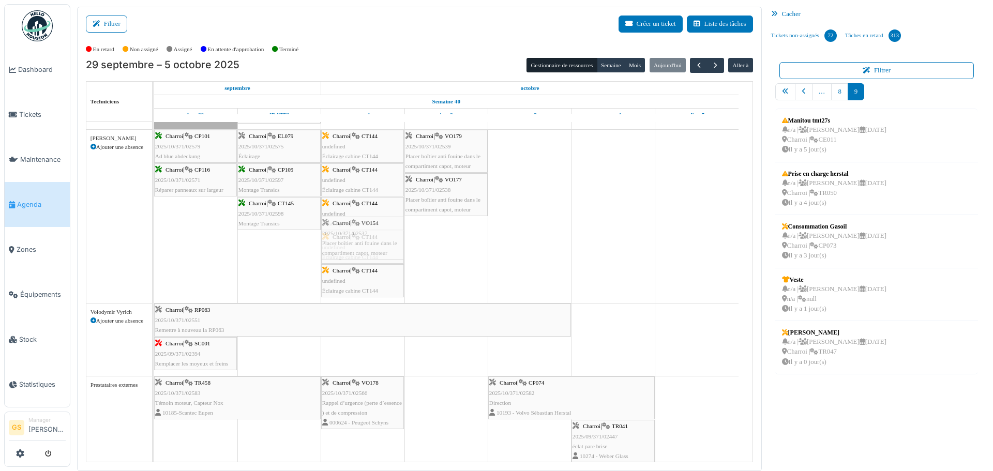
drag, startPoint x: 456, startPoint y: 228, endPoint x: 378, endPoint y: 216, distance: 79.5
click at [154, 216] on div "Charroi | CP101 2025/10/371/02579 Ad blue abdeckung Charroi | EL079 2025/10/371…" at bounding box center [154, 216] width 0 height 173
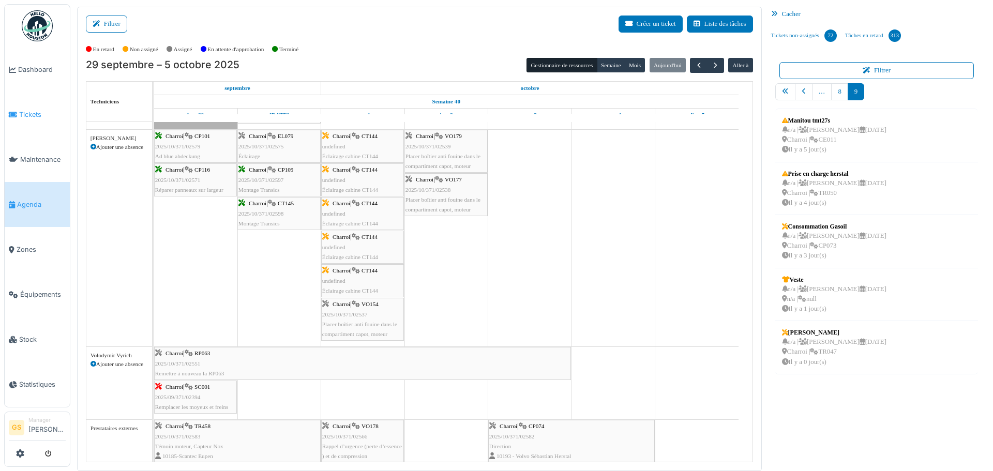
click at [26, 111] on span "Tickets" at bounding box center [42, 115] width 47 height 10
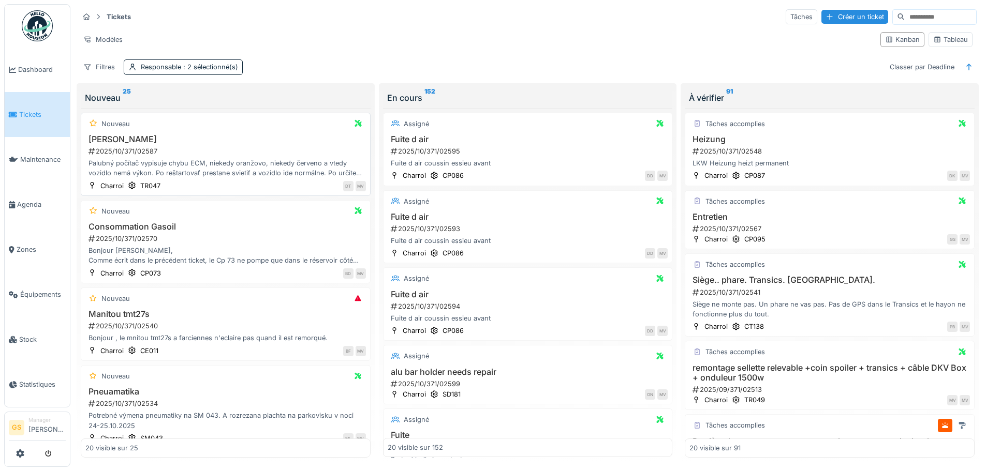
click at [130, 148] on div "2025/10/371/02587" at bounding box center [226, 151] width 278 height 10
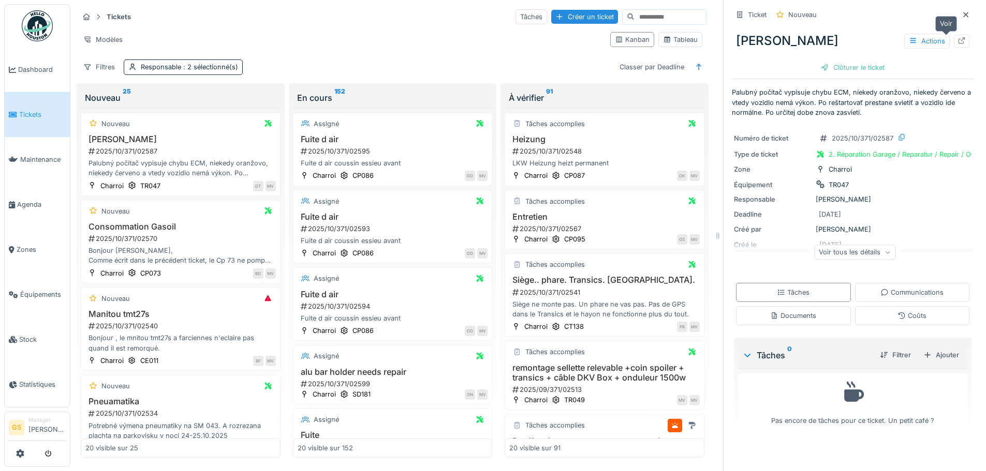
click at [957, 41] on icon at bounding box center [961, 40] width 8 height 7
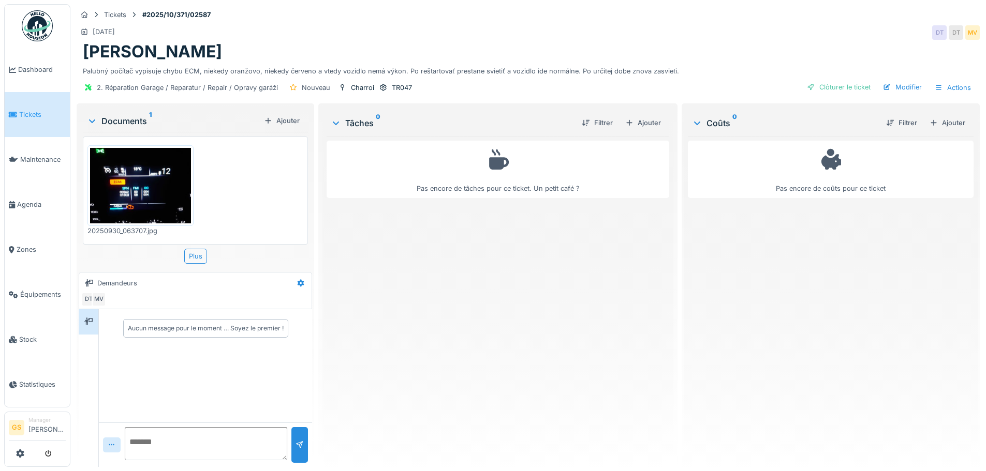
click at [138, 204] on img at bounding box center [140, 186] width 101 height 76
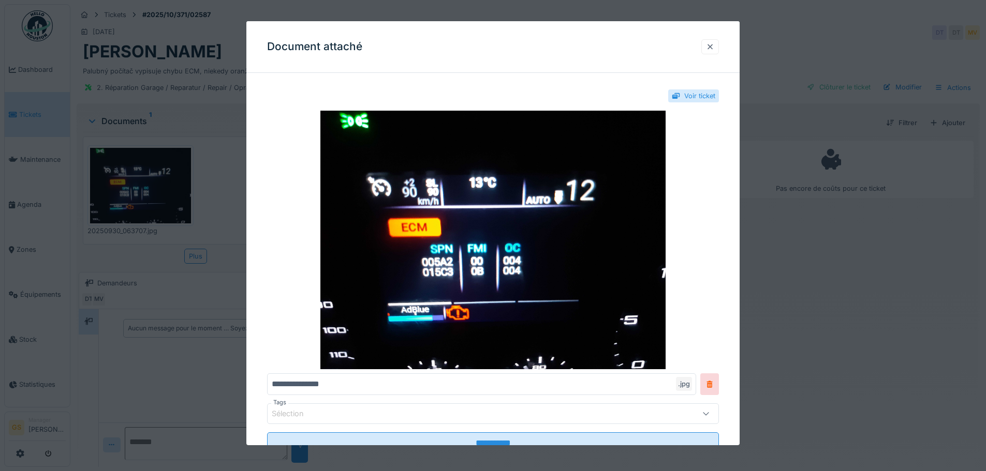
click at [712, 48] on div at bounding box center [710, 47] width 8 height 10
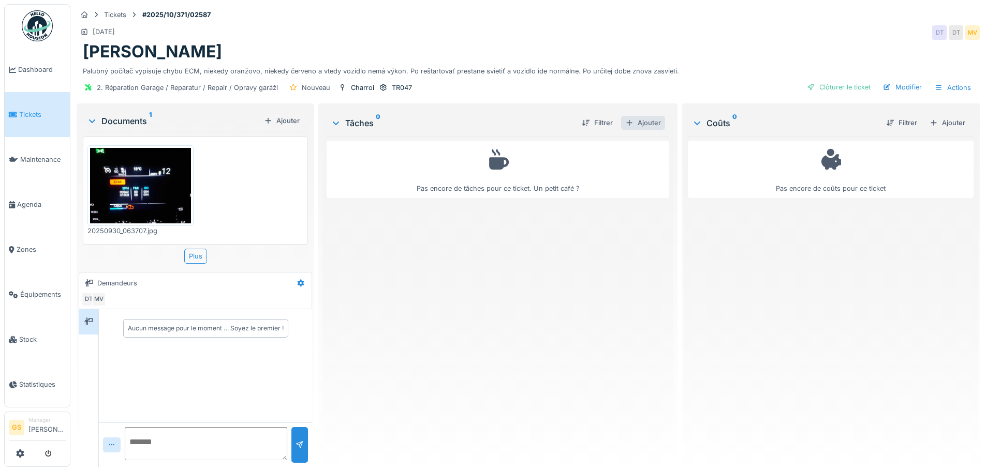
click at [643, 122] on div "Ajouter" at bounding box center [643, 123] width 44 height 14
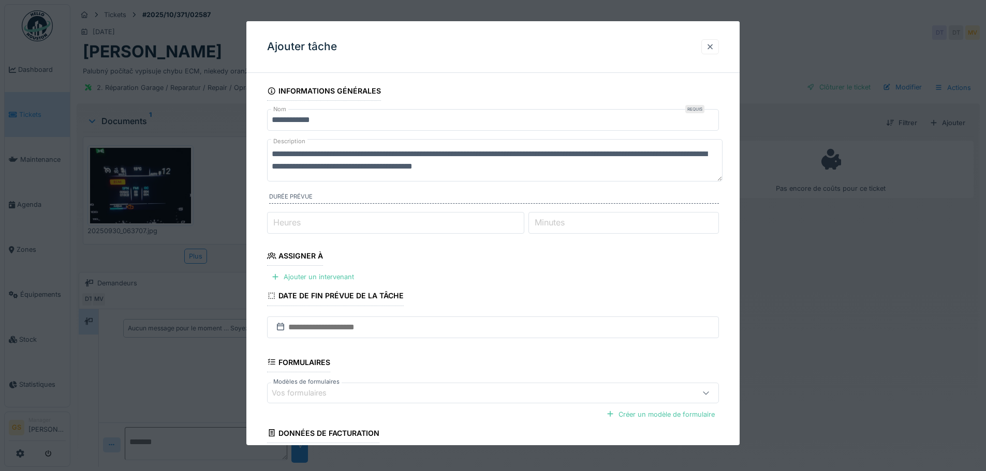
click at [710, 44] on div at bounding box center [710, 47] width 8 height 10
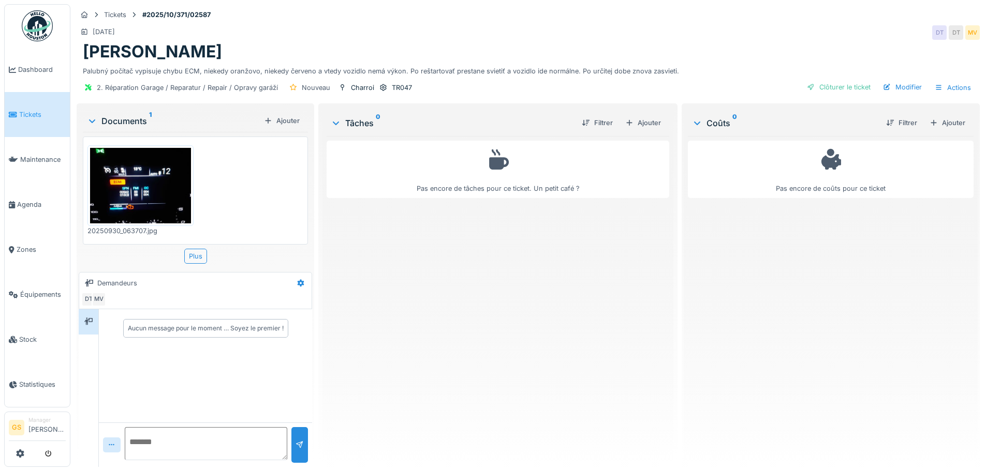
click at [35, 110] on span "Tickets" at bounding box center [42, 115] width 47 height 10
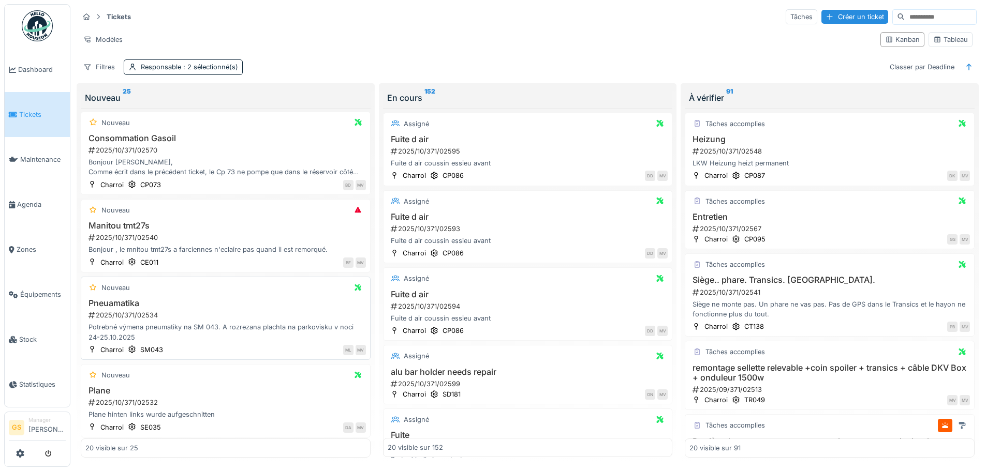
scroll to position [103, 0]
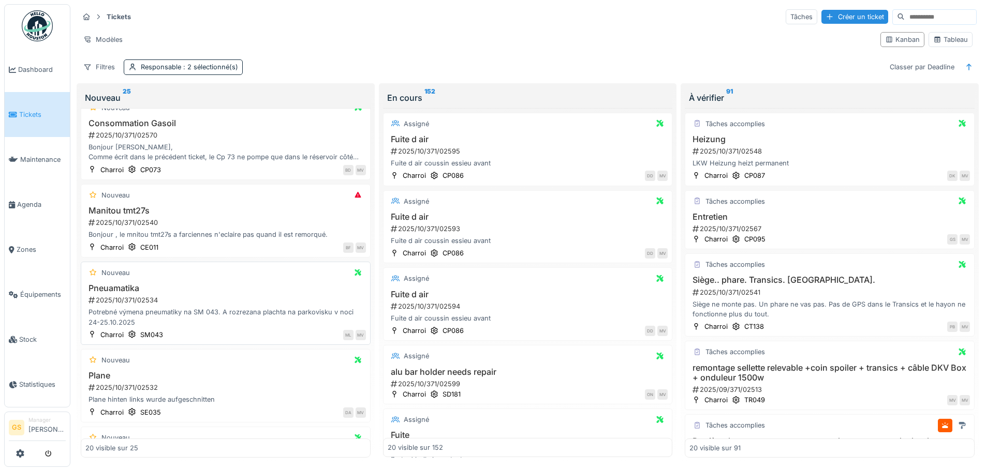
click at [141, 296] on div "2025/10/371/02534" at bounding box center [226, 300] width 278 height 10
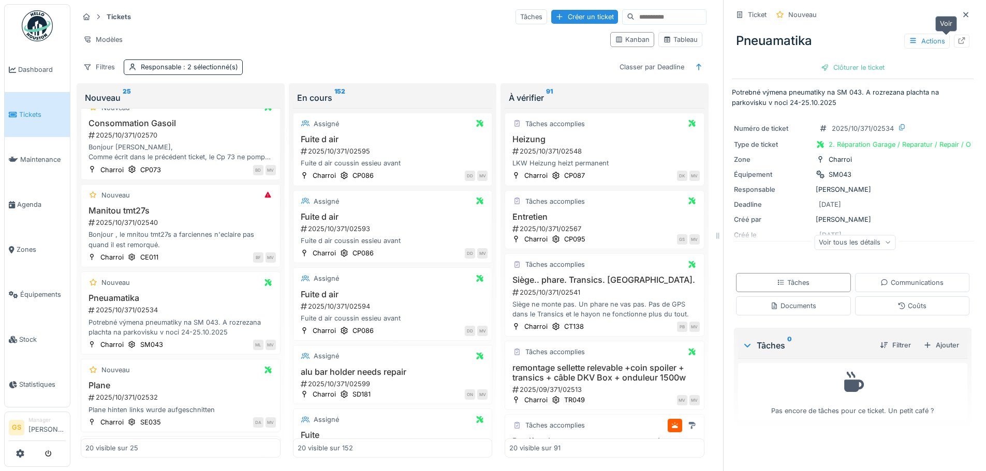
click at [957, 39] on icon at bounding box center [961, 40] width 8 height 7
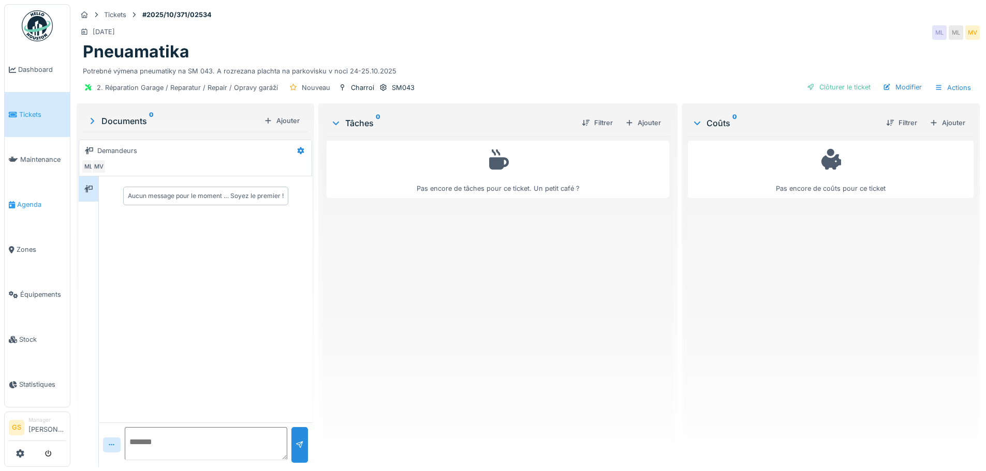
click at [23, 201] on span "Agenda" at bounding box center [41, 205] width 49 height 10
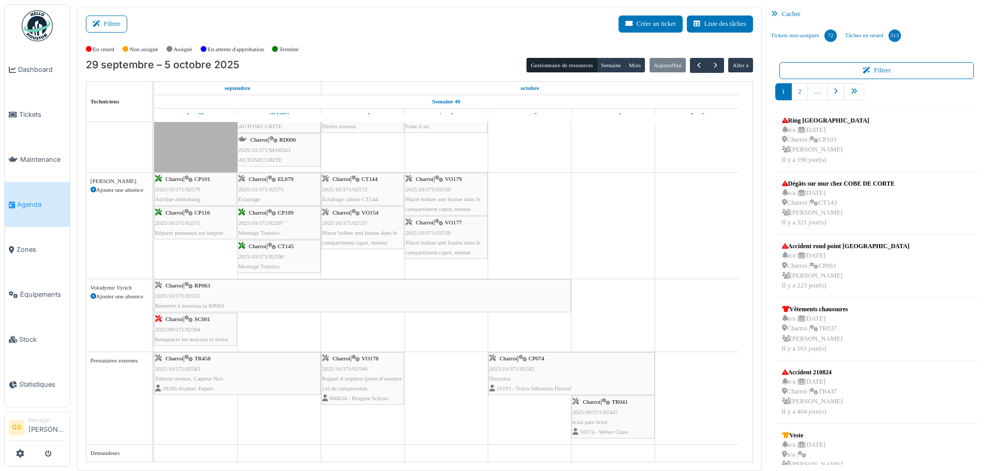
scroll to position [2, 0]
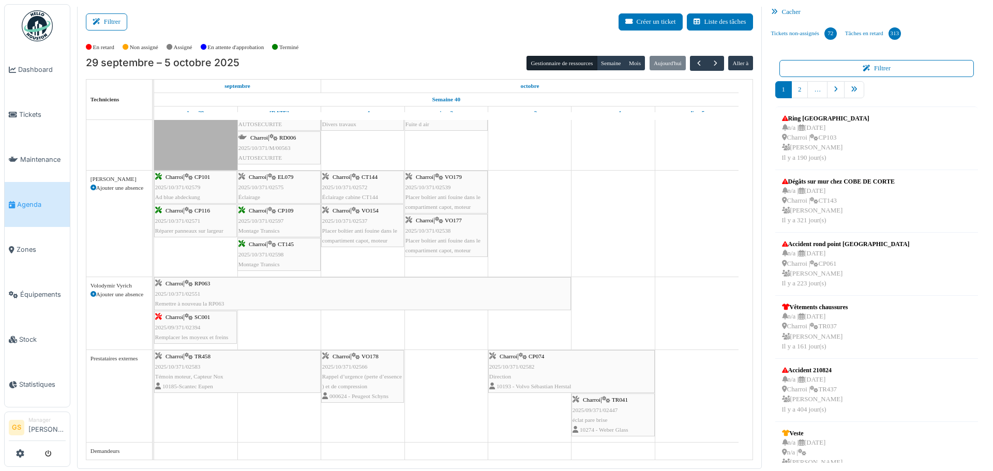
click at [179, 369] on span "2025/10/371/02583" at bounding box center [178, 367] width 46 height 6
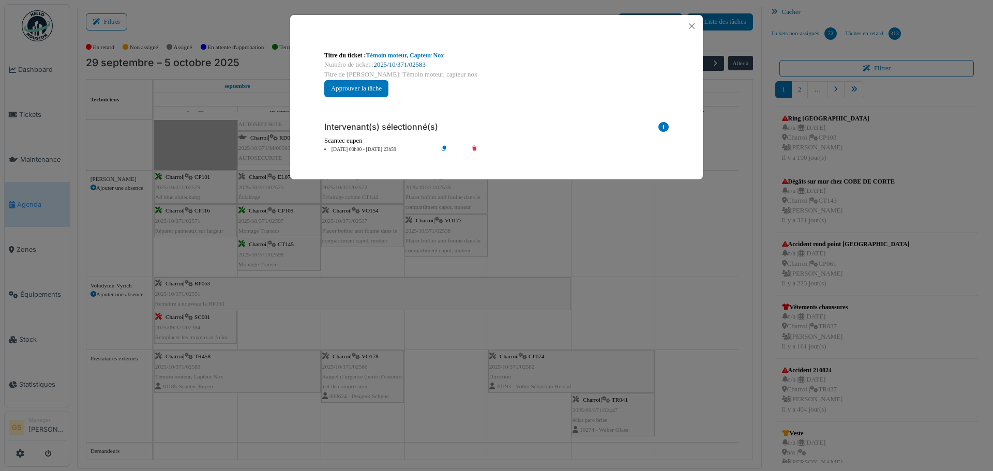
click at [412, 63] on link "2025/10/371/02583" at bounding box center [400, 64] width 52 height 7
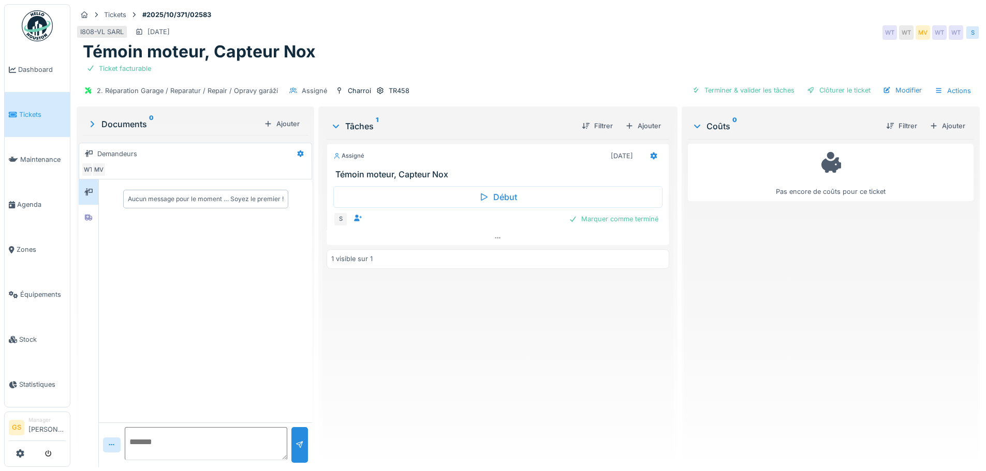
click at [36, 110] on span "Tickets" at bounding box center [42, 115] width 47 height 10
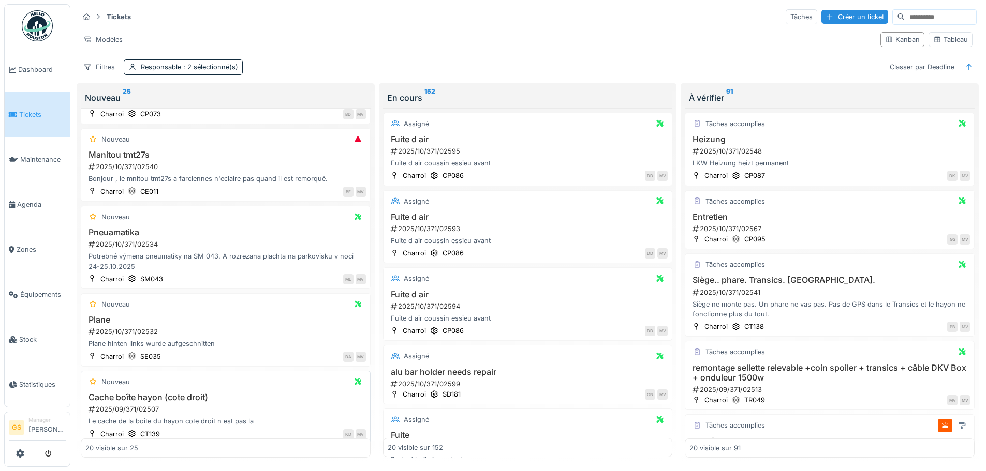
scroll to position [207, 0]
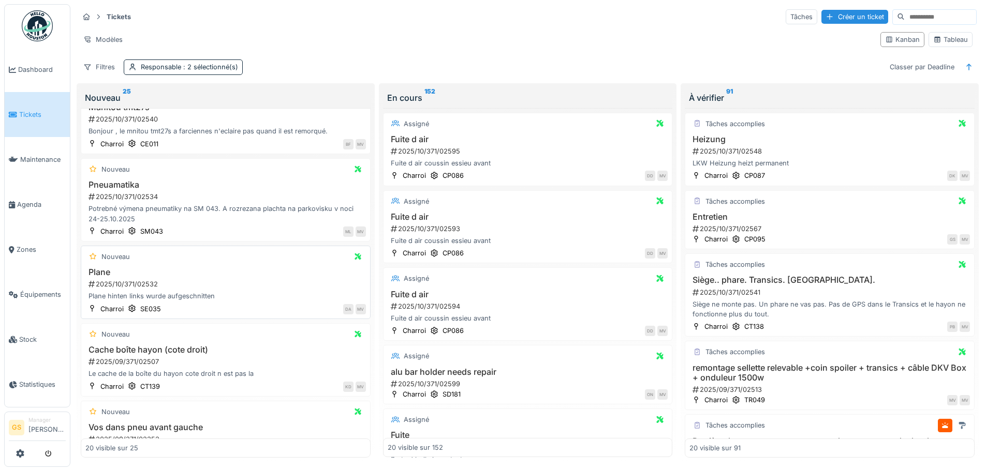
click at [118, 285] on div "2025/10/371/02532" at bounding box center [226, 284] width 278 height 10
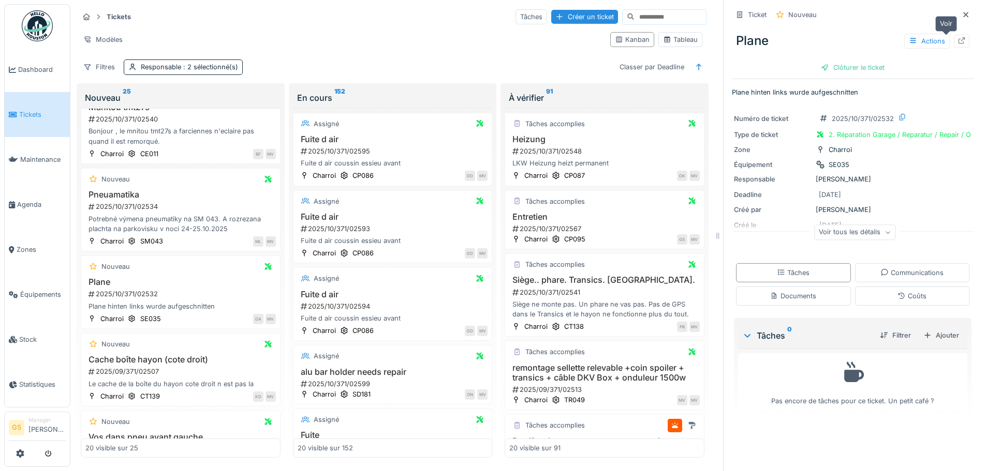
click at [958, 39] on icon at bounding box center [961, 40] width 7 height 7
